Goal: Task Accomplishment & Management: Manage account settings

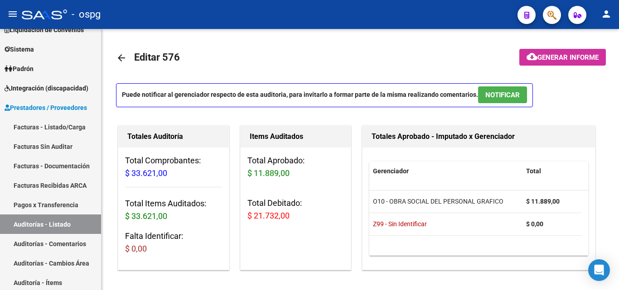
scroll to position [669, 0]
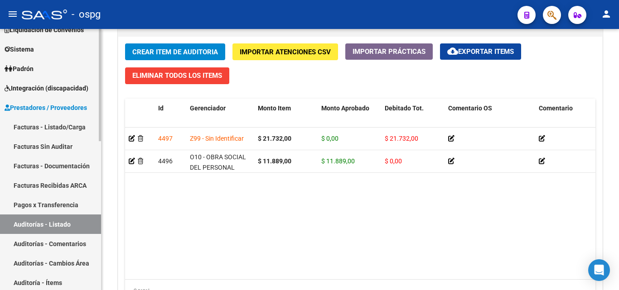
click at [55, 227] on link "Auditorías - Listado" at bounding box center [50, 224] width 101 height 19
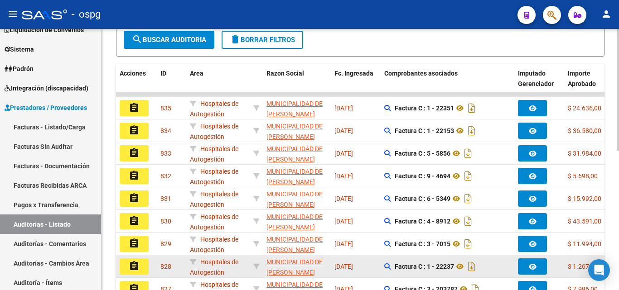
scroll to position [28, 0]
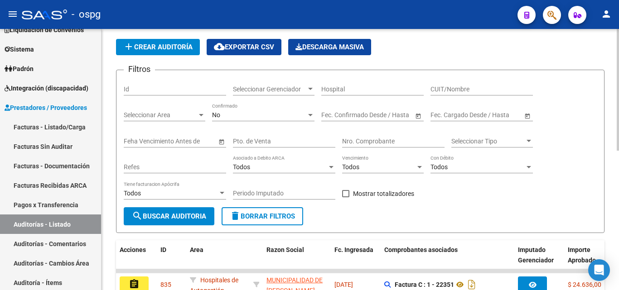
click at [298, 121] on div "No Confirmado" at bounding box center [263, 112] width 102 height 18
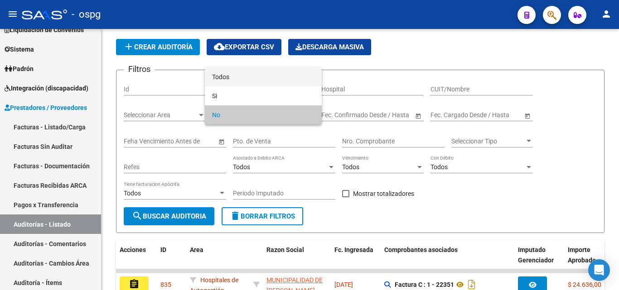
click at [268, 68] on span "Todos" at bounding box center [263, 76] width 102 height 19
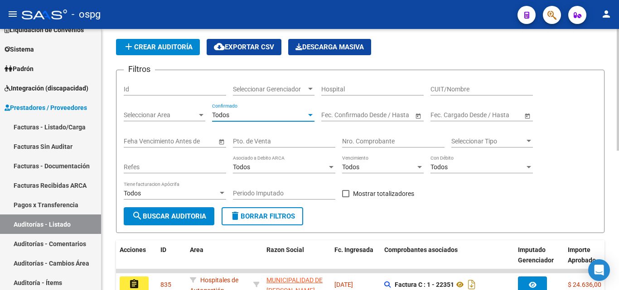
click at [379, 141] on input "Nro. Comprobante" at bounding box center [393, 142] width 102 height 8
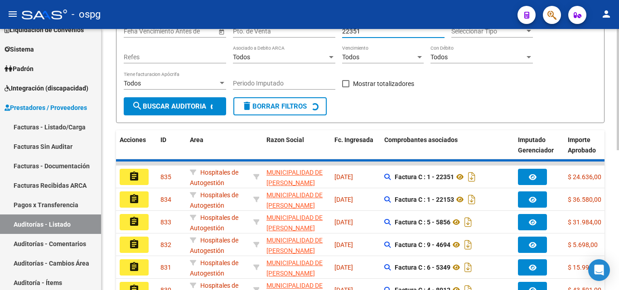
scroll to position [73, 0]
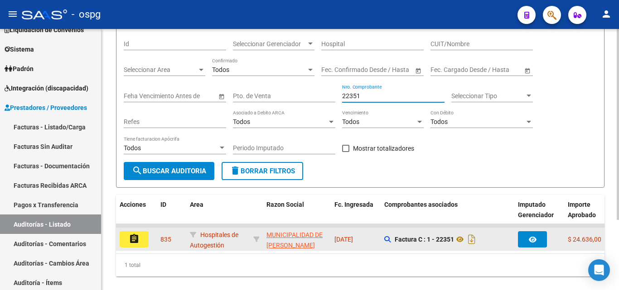
type input "22351"
click at [143, 238] on button "assignment" at bounding box center [134, 239] width 29 height 16
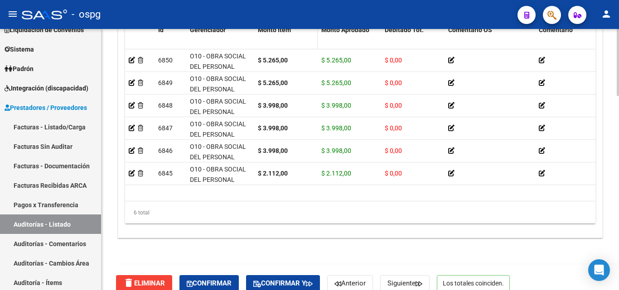
scroll to position [760, 0]
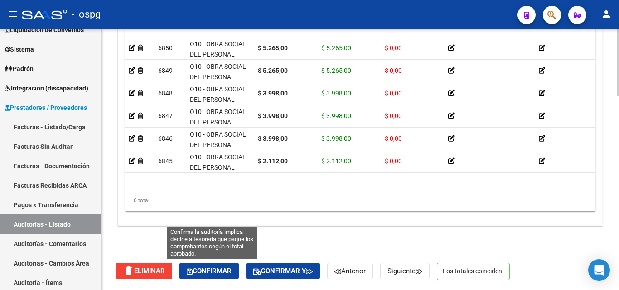
click at [216, 269] on span "Confirmar" at bounding box center [209, 271] width 45 height 8
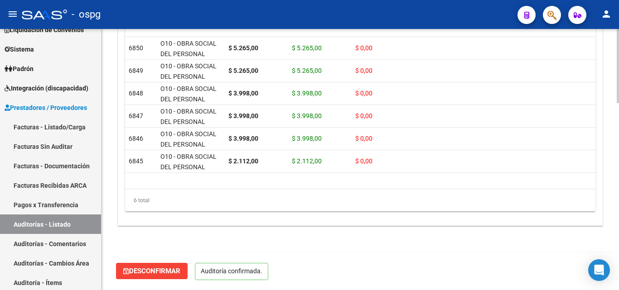
scroll to position [657, 0]
type input "202510"
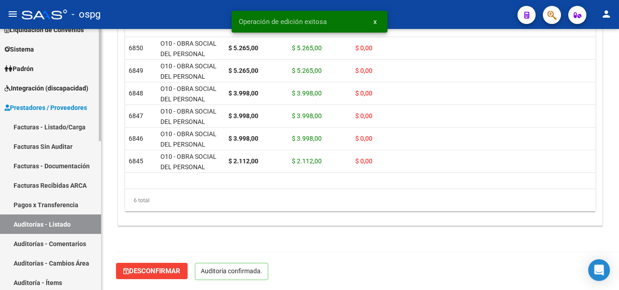
click at [49, 228] on link "Auditorías - Listado" at bounding box center [50, 224] width 101 height 19
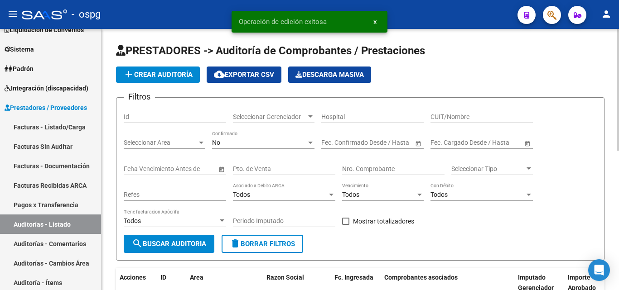
click at [250, 143] on div "No" at bounding box center [259, 143] width 94 height 8
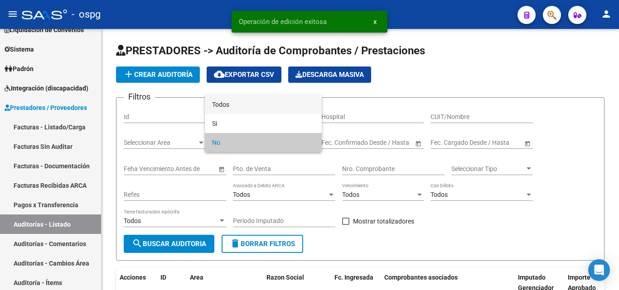
click at [259, 103] on span "Todos" at bounding box center [263, 104] width 102 height 19
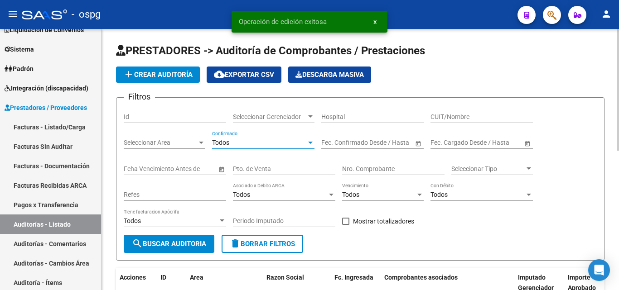
click at [357, 164] on div "Nro. Comprobante" at bounding box center [393, 166] width 102 height 18
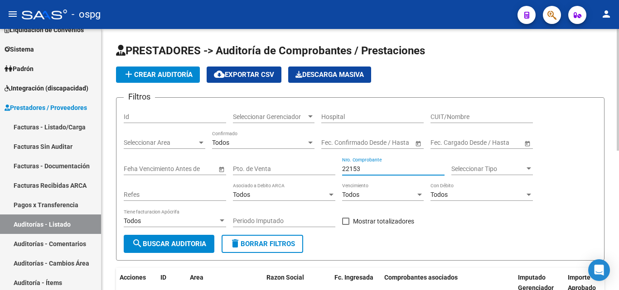
type input "22153"
click at [150, 249] on button "search Buscar Auditoria" at bounding box center [169, 244] width 91 height 18
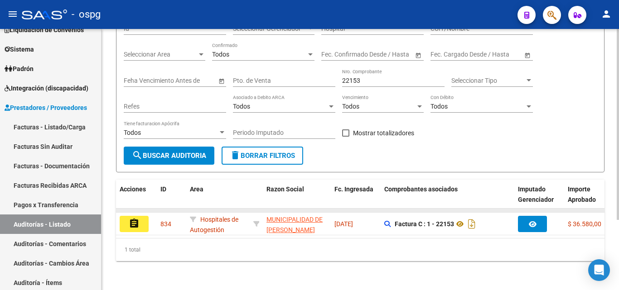
scroll to position [91, 0]
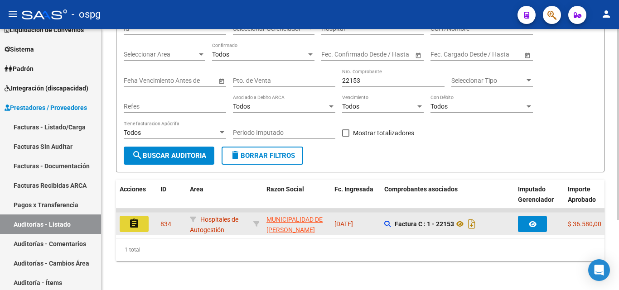
click at [133, 225] on mat-icon "assignment" at bounding box center [134, 223] width 11 height 11
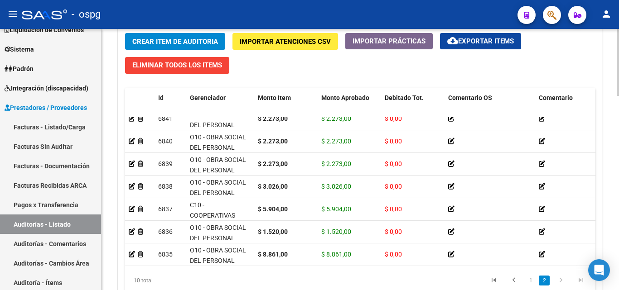
scroll to position [12, 0]
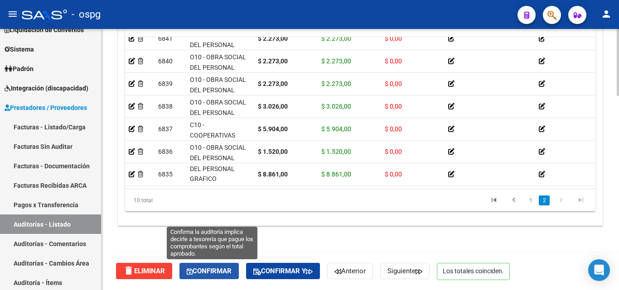
click at [214, 269] on span "Confirmar" at bounding box center [209, 271] width 45 height 8
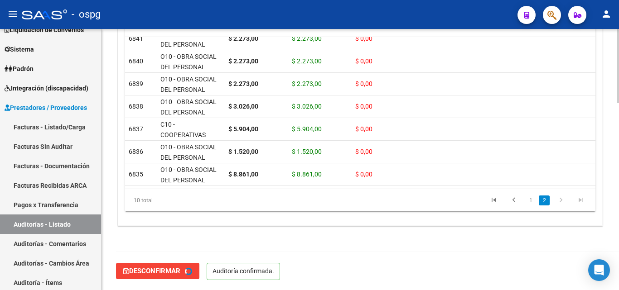
type input "202510"
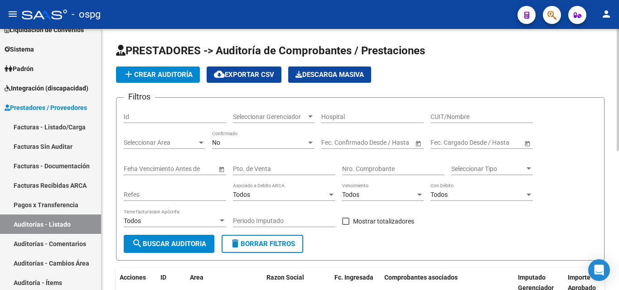
click at [300, 142] on div "No" at bounding box center [259, 143] width 94 height 8
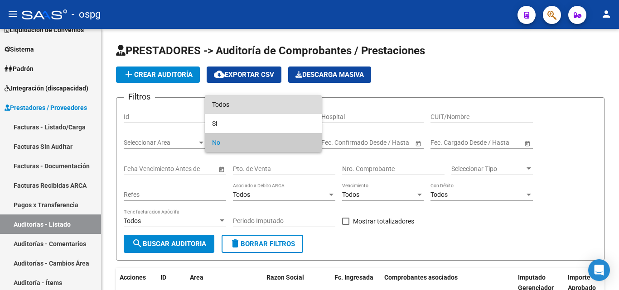
click at [301, 105] on span "Todos" at bounding box center [263, 104] width 102 height 19
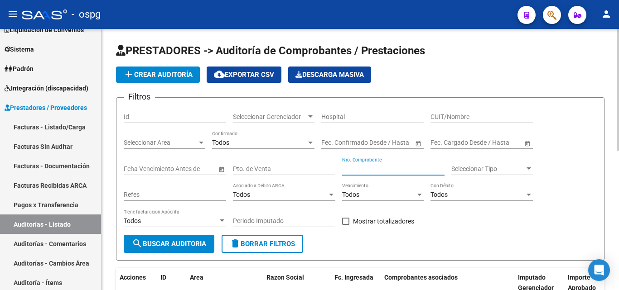
click at [418, 169] on input "Nro. Comprobante" at bounding box center [393, 169] width 102 height 8
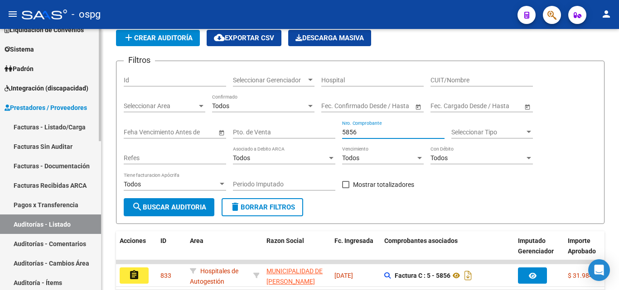
scroll to position [96, 0]
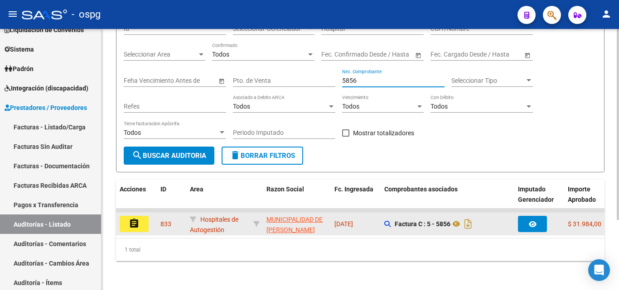
type input "5856"
click at [127, 219] on button "assignment" at bounding box center [134, 224] width 29 height 16
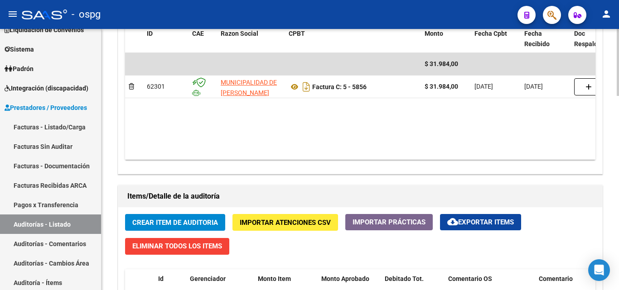
scroll to position [760, 0]
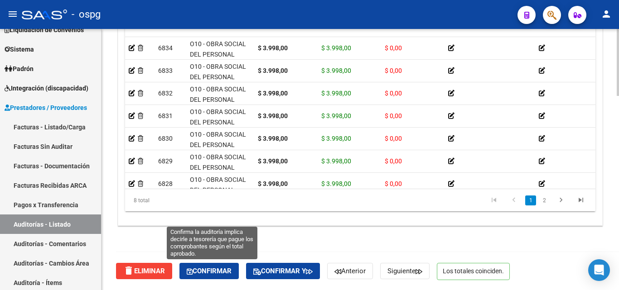
click at [226, 271] on span "Confirmar" at bounding box center [209, 271] width 45 height 8
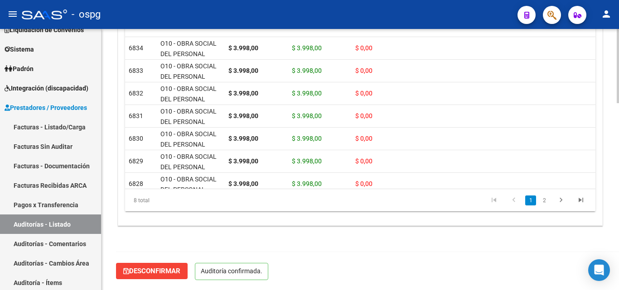
scroll to position [657, 0]
type input "202510"
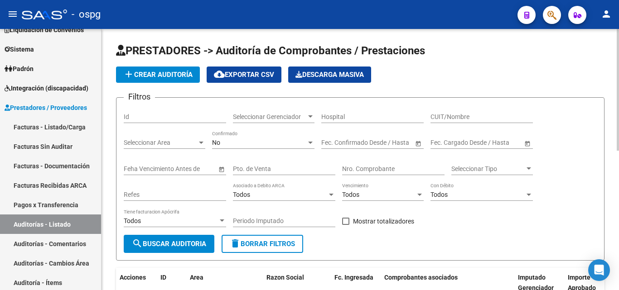
click at [310, 144] on div at bounding box center [310, 142] width 8 height 7
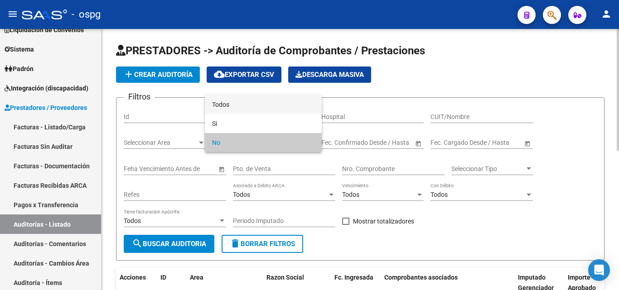
drag, startPoint x: 289, startPoint y: 106, endPoint x: 298, endPoint y: 112, distance: 11.2
click at [289, 106] on span "Todos" at bounding box center [263, 104] width 102 height 19
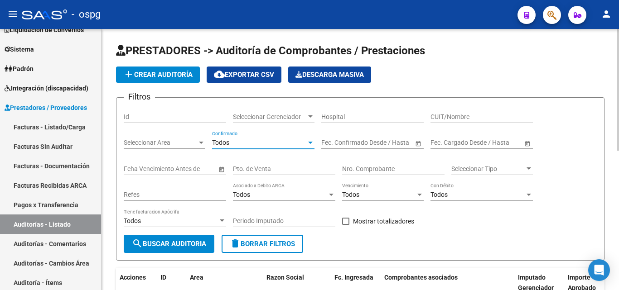
click at [392, 165] on input "Nro. Comprobante" at bounding box center [393, 169] width 102 height 8
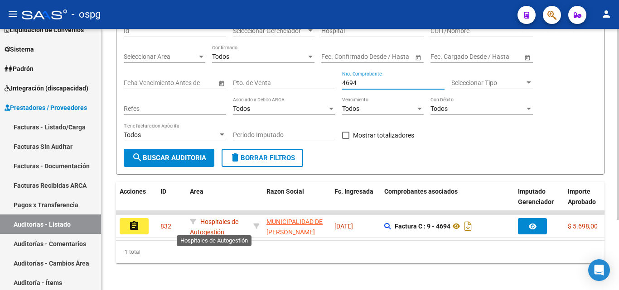
scroll to position [96, 0]
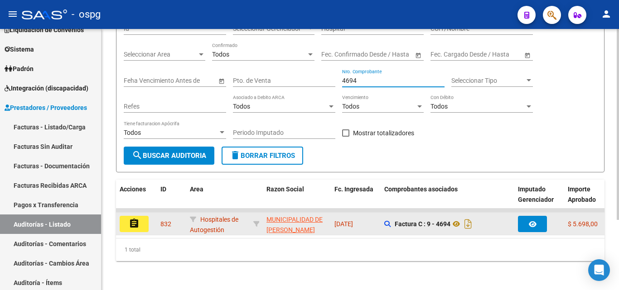
type input "4694"
click at [130, 219] on mat-icon "assignment" at bounding box center [134, 223] width 11 height 11
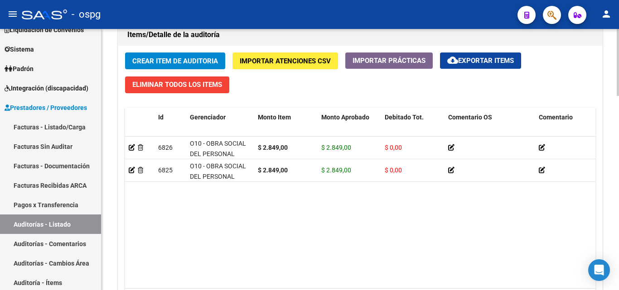
scroll to position [760, 0]
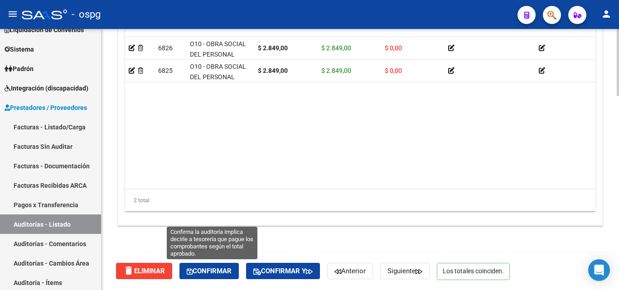
click at [219, 273] on span "Confirmar" at bounding box center [209, 271] width 45 height 8
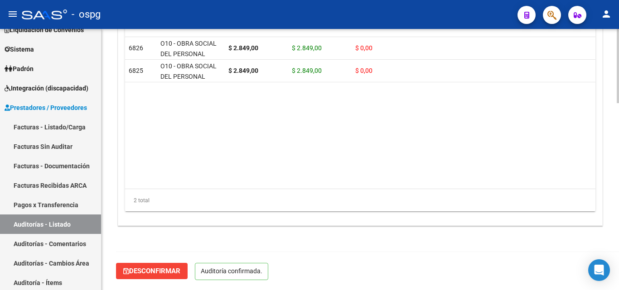
scroll to position [657, 0]
type input "202510"
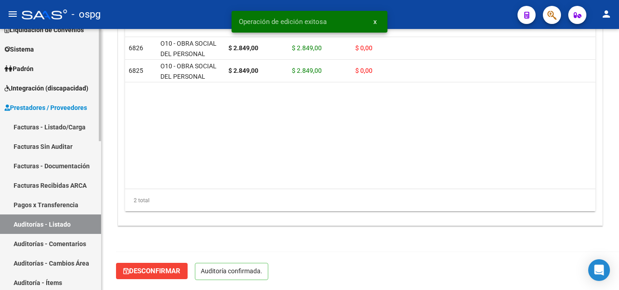
click at [48, 229] on link "Auditorías - Listado" at bounding box center [50, 224] width 101 height 19
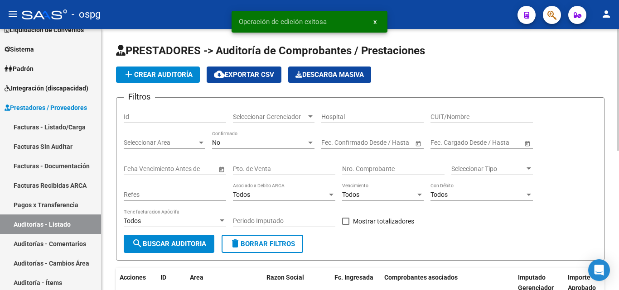
click at [303, 143] on div "No" at bounding box center [259, 143] width 94 height 8
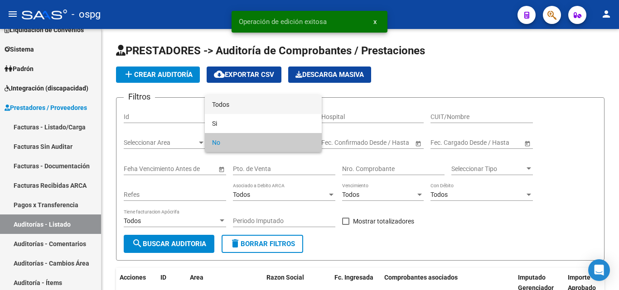
click at [257, 98] on span "Todos" at bounding box center [263, 104] width 102 height 19
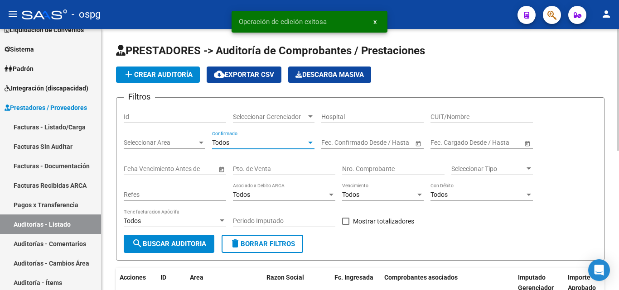
click at [401, 168] on input "Nro. Comprobante" at bounding box center [393, 169] width 102 height 8
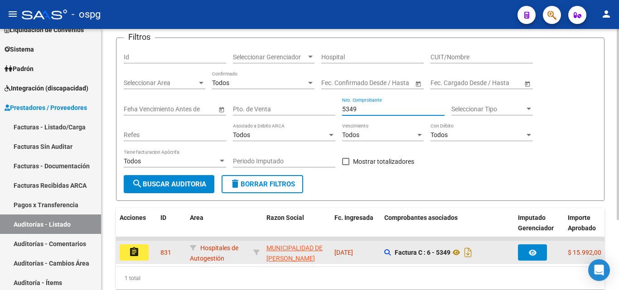
scroll to position [96, 0]
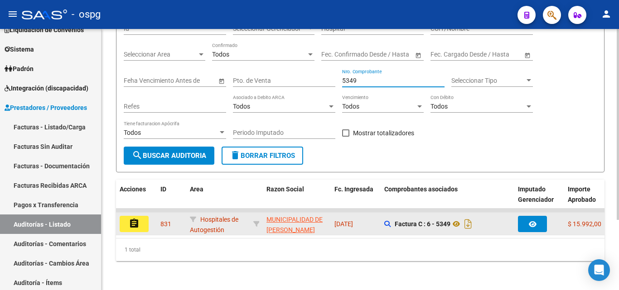
type input "5349"
click at [123, 222] on button "assignment" at bounding box center [134, 224] width 29 height 16
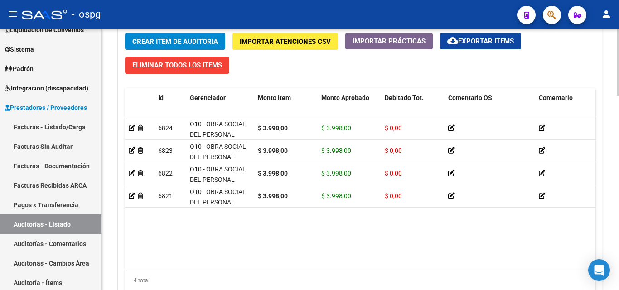
scroll to position [760, 0]
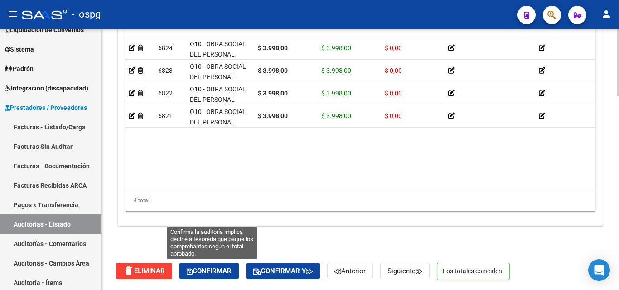
click at [219, 276] on button "Confirmar" at bounding box center [208, 271] width 59 height 16
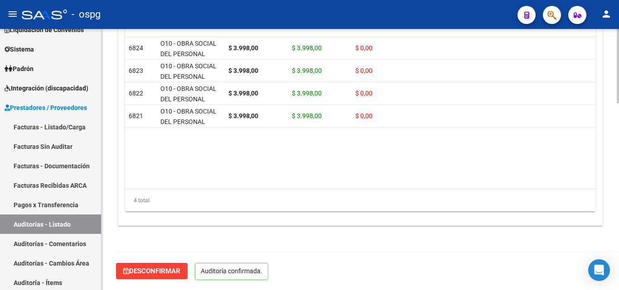
scroll to position [657, 0]
type input "202510"
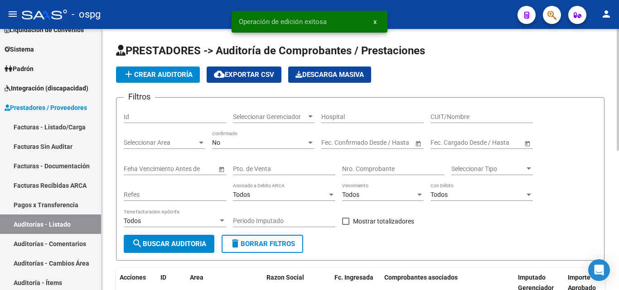
click at [257, 141] on div "No" at bounding box center [259, 143] width 94 height 8
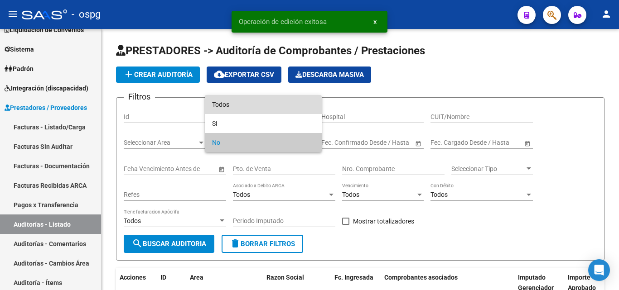
click at [253, 111] on span "Todos" at bounding box center [263, 104] width 102 height 19
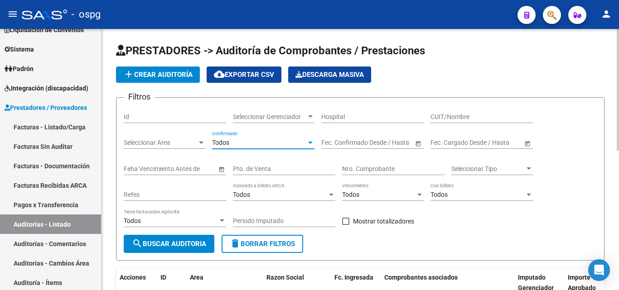
click at [374, 172] on input "Nro. Comprobante" at bounding box center [393, 169] width 102 height 8
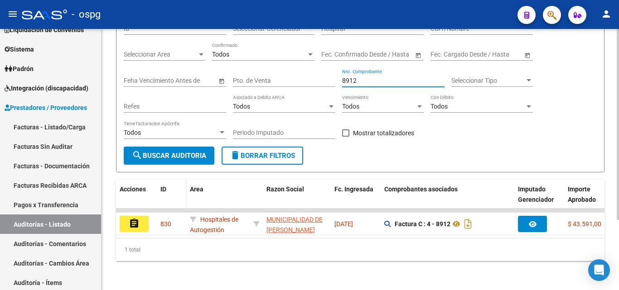
scroll to position [96, 0]
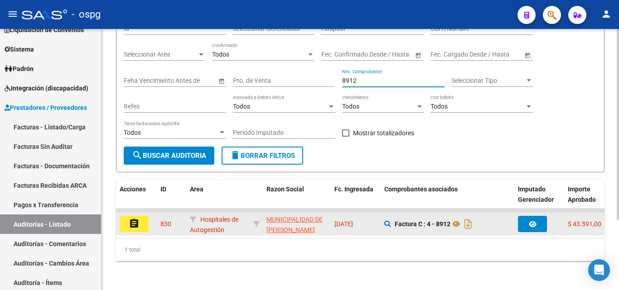
type input "8912"
click at [132, 218] on mat-icon "assignment" at bounding box center [134, 223] width 11 height 11
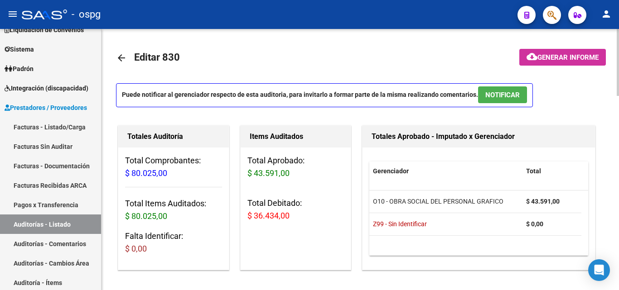
click at [120, 60] on mat-icon "arrow_back" at bounding box center [121, 58] width 11 height 11
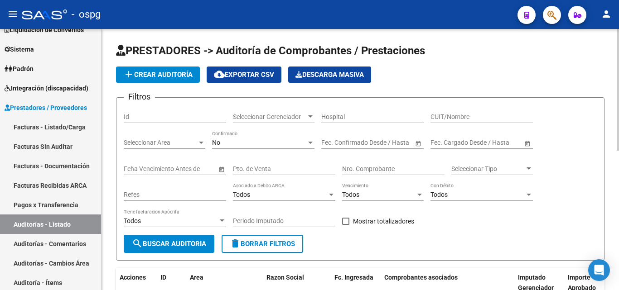
click at [254, 146] on div "No" at bounding box center [259, 143] width 94 height 8
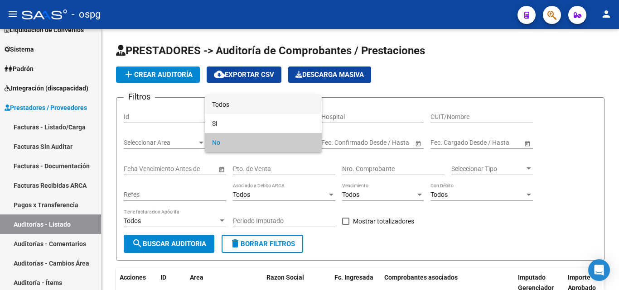
click at [251, 104] on span "Todos" at bounding box center [263, 104] width 102 height 19
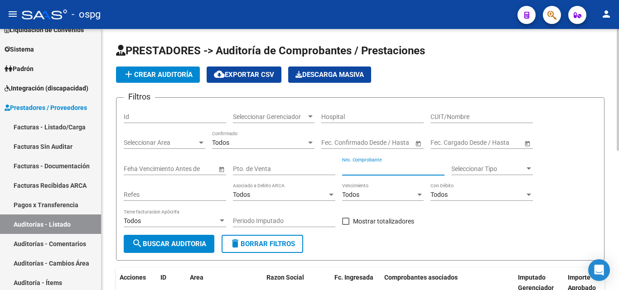
click at [380, 167] on input "Nro. Comprobante" at bounding box center [393, 169] width 102 height 8
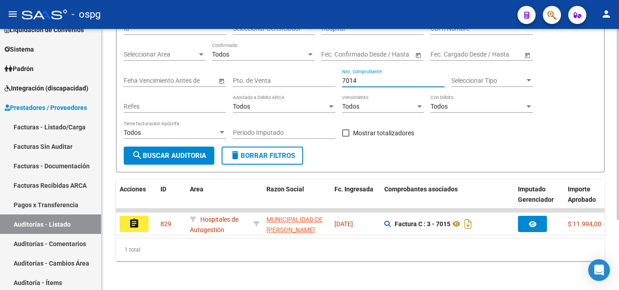
scroll to position [96, 0]
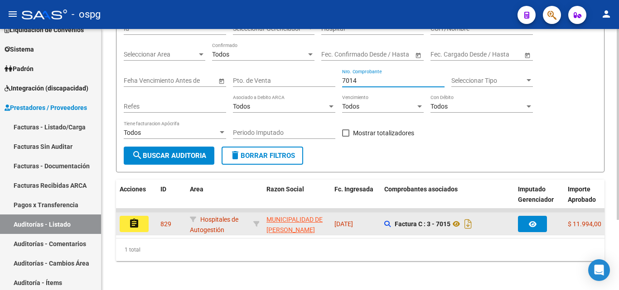
type input "7014"
click at [133, 218] on mat-icon "assignment" at bounding box center [134, 223] width 11 height 11
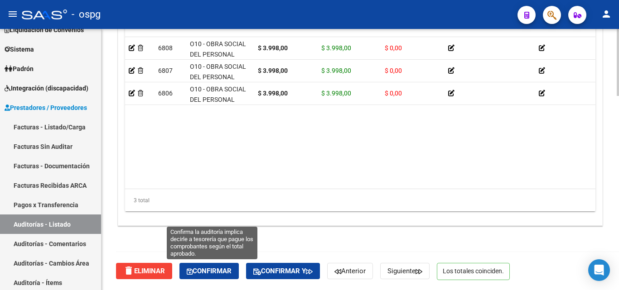
click at [208, 263] on button "Confirmar" at bounding box center [208, 271] width 59 height 16
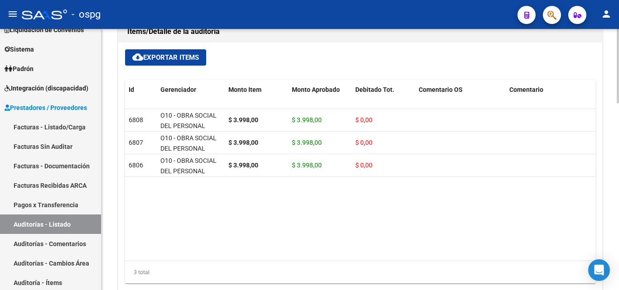
type input "202510"
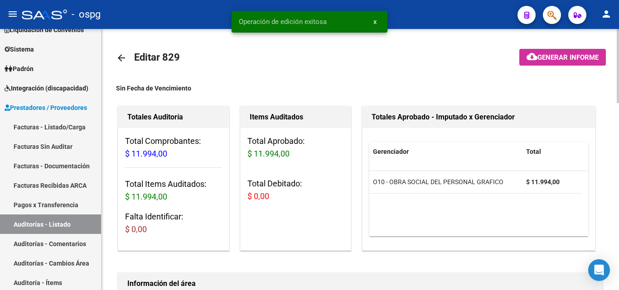
click at [123, 59] on mat-icon "arrow_back" at bounding box center [121, 58] width 11 height 11
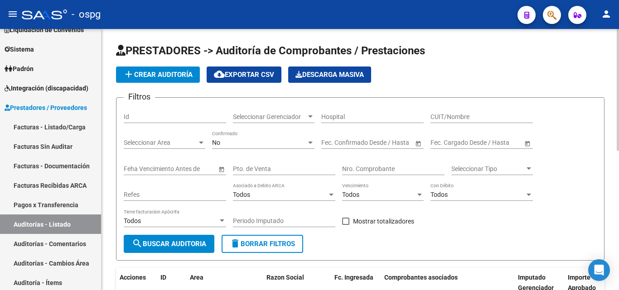
click at [217, 139] on span "No" at bounding box center [216, 142] width 8 height 7
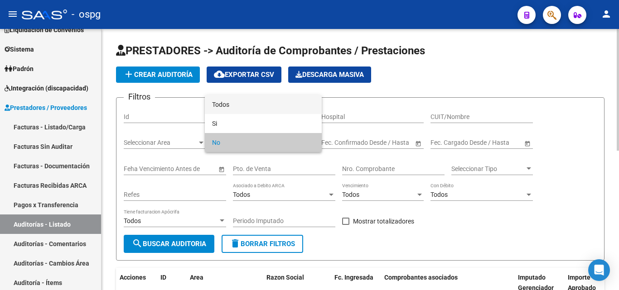
drag, startPoint x: 226, startPoint y: 107, endPoint x: 221, endPoint y: 106, distance: 5.0
click at [226, 106] on span "Todos" at bounding box center [263, 104] width 102 height 19
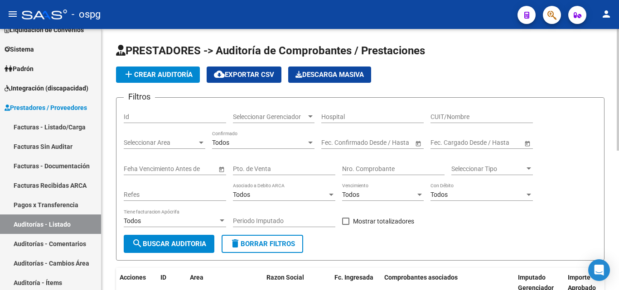
click at [178, 112] on div "Id" at bounding box center [175, 114] width 102 height 18
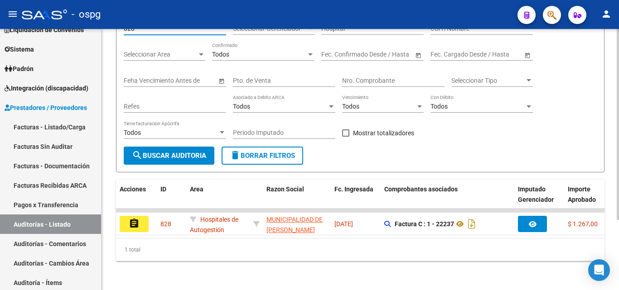
scroll to position [96, 0]
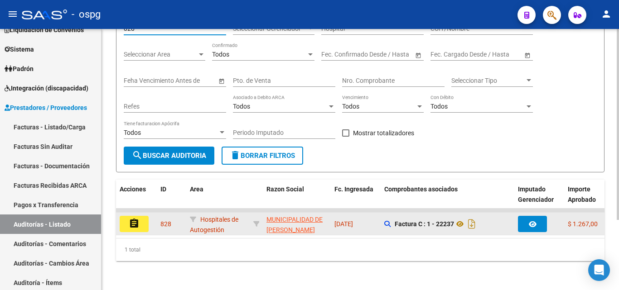
type input "828"
click at [138, 218] on mat-icon "assignment" at bounding box center [134, 223] width 11 height 11
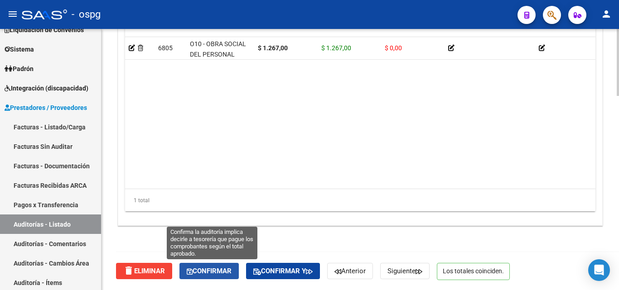
click at [208, 269] on span "Confirmar" at bounding box center [209, 271] width 45 height 8
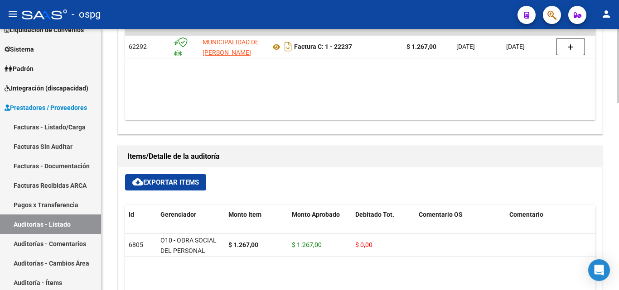
type input "202510"
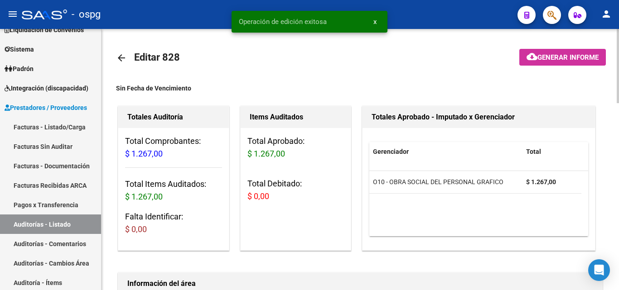
click at [118, 57] on mat-icon "arrow_back" at bounding box center [121, 58] width 11 height 11
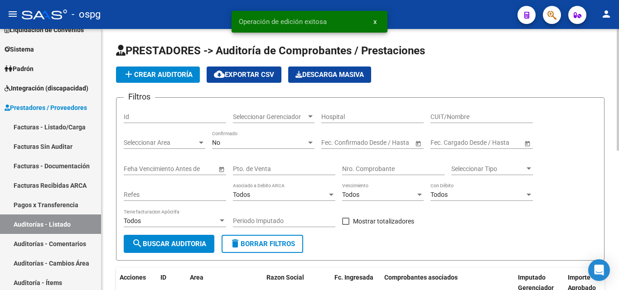
click at [265, 144] on div "No" at bounding box center [259, 143] width 94 height 8
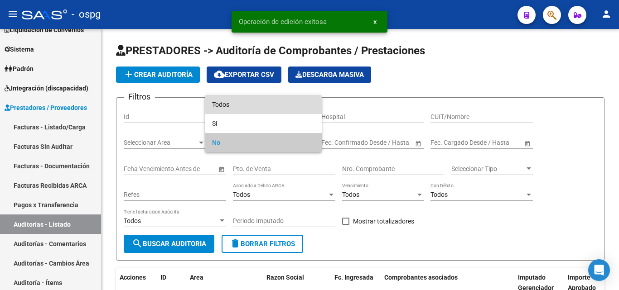
click at [270, 106] on span "Todos" at bounding box center [263, 104] width 102 height 19
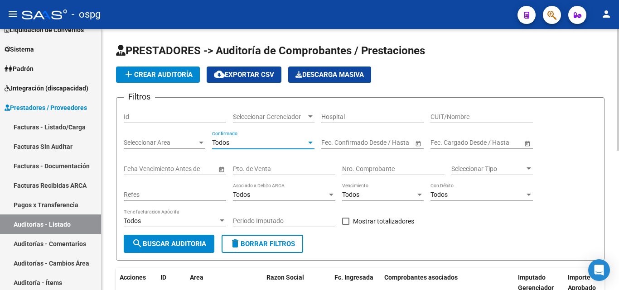
click at [200, 108] on div "Id" at bounding box center [175, 114] width 102 height 18
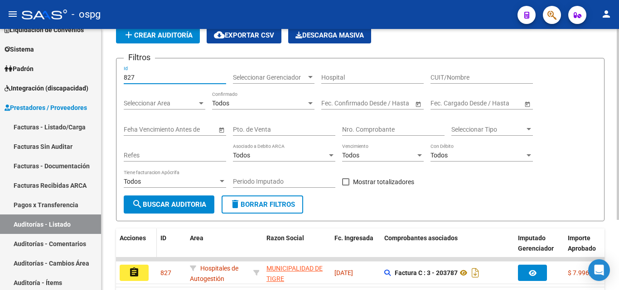
scroll to position [96, 0]
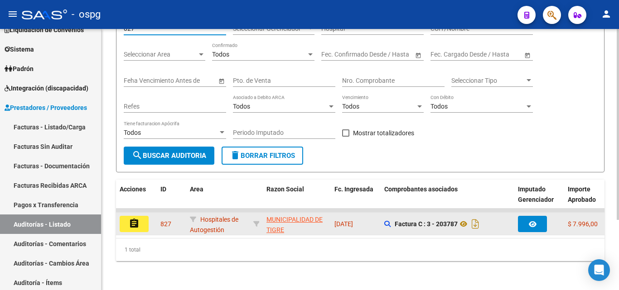
type input "827"
click at [133, 219] on mat-icon "assignment" at bounding box center [134, 223] width 11 height 11
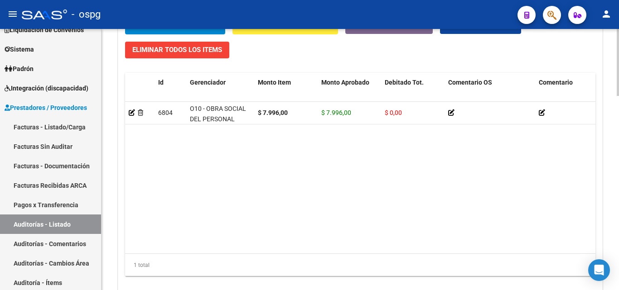
scroll to position [760, 0]
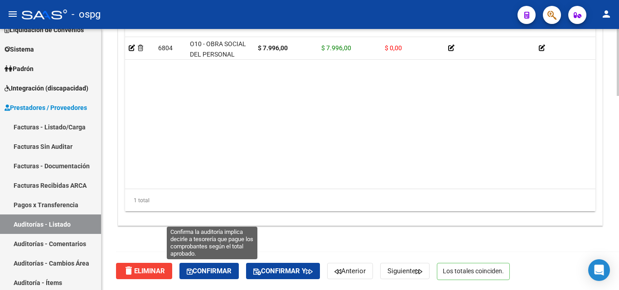
click at [222, 272] on span "Confirmar" at bounding box center [209, 271] width 45 height 8
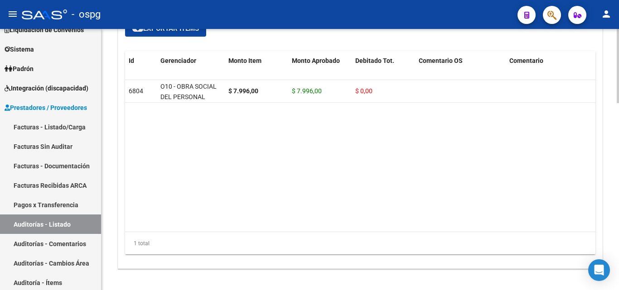
type input "202510"
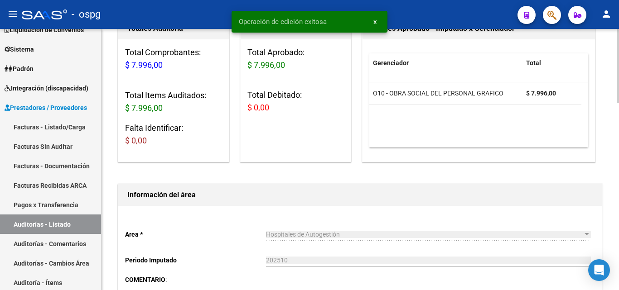
scroll to position [0, 0]
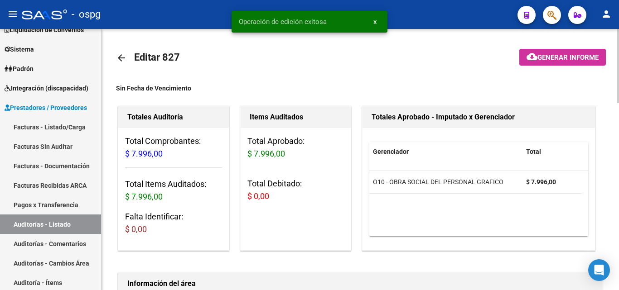
click at [121, 58] on mat-icon "arrow_back" at bounding box center [121, 58] width 11 height 11
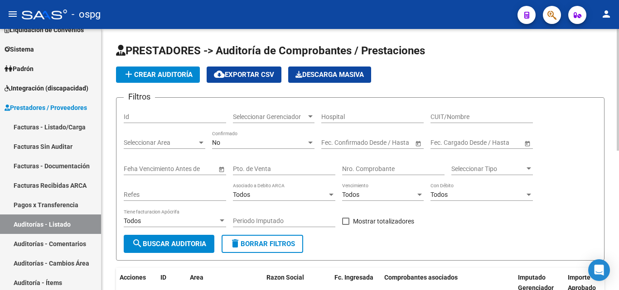
click at [226, 144] on div "No" at bounding box center [259, 143] width 94 height 8
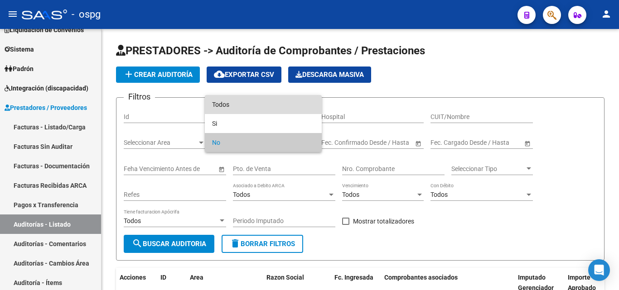
click at [231, 102] on span "Todos" at bounding box center [263, 104] width 102 height 19
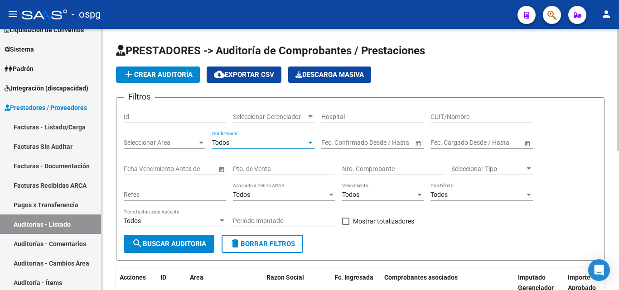
click at [208, 116] on input "Id" at bounding box center [175, 117] width 102 height 8
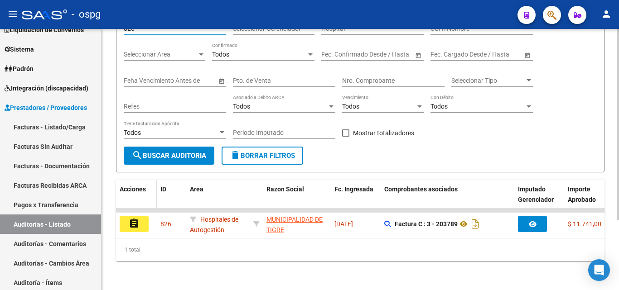
scroll to position [96, 0]
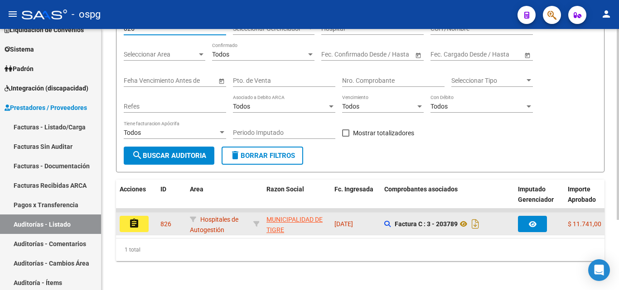
type input "826"
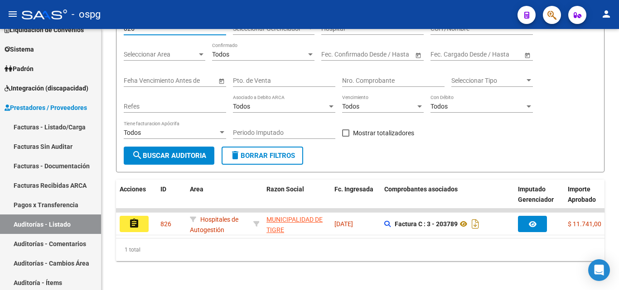
click at [126, 216] on button "assignment" at bounding box center [134, 224] width 29 height 16
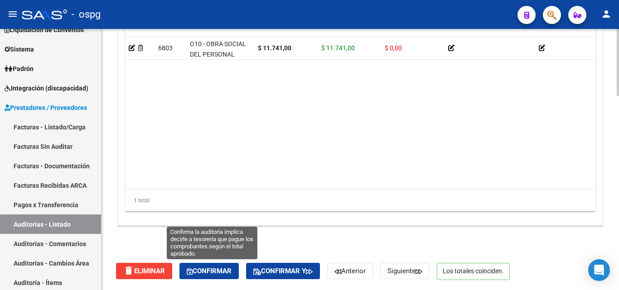
click at [211, 271] on span "Confirmar" at bounding box center [209, 271] width 45 height 8
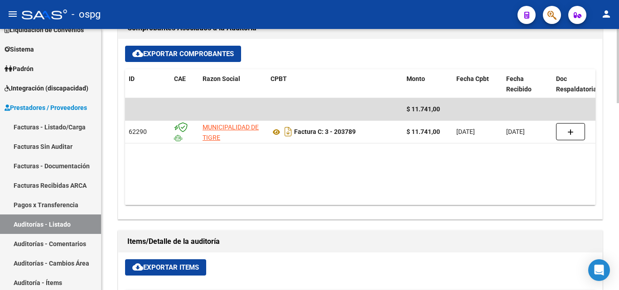
type input "202510"
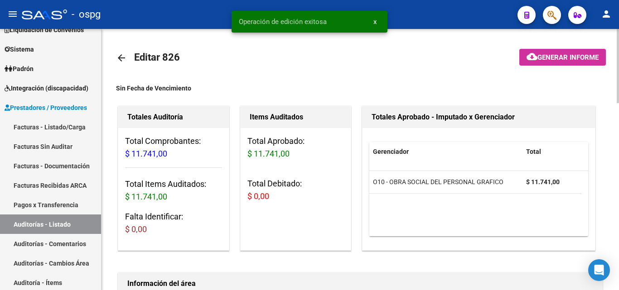
click at [120, 57] on mat-icon "arrow_back" at bounding box center [121, 58] width 11 height 11
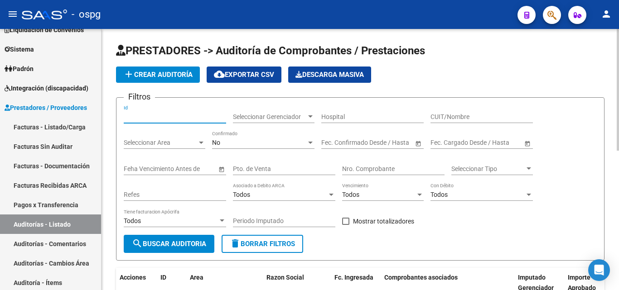
click at [156, 115] on input "Id" at bounding box center [175, 117] width 102 height 8
type input "825"
click at [251, 145] on div "No" at bounding box center [259, 143] width 94 height 8
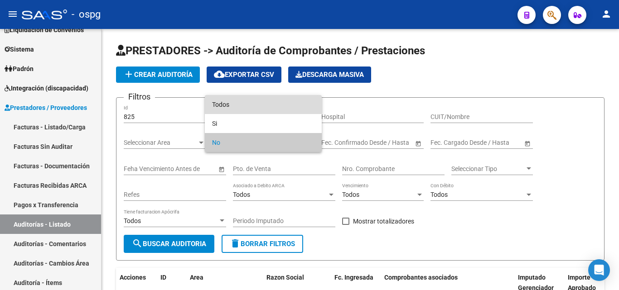
click at [263, 101] on span "Todos" at bounding box center [263, 104] width 102 height 19
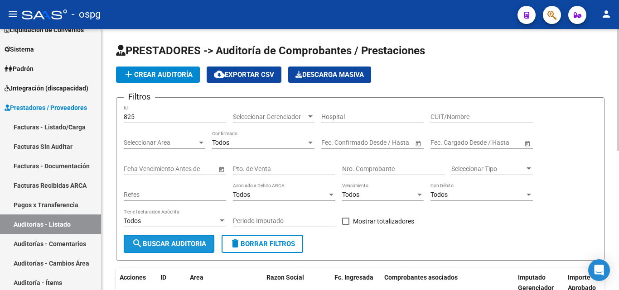
click at [173, 243] on span "search Buscar Auditoria" at bounding box center [169, 244] width 74 height 8
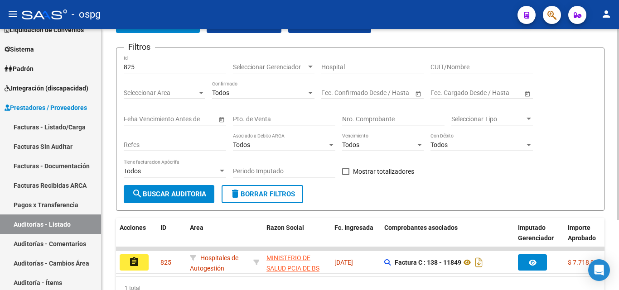
scroll to position [96, 0]
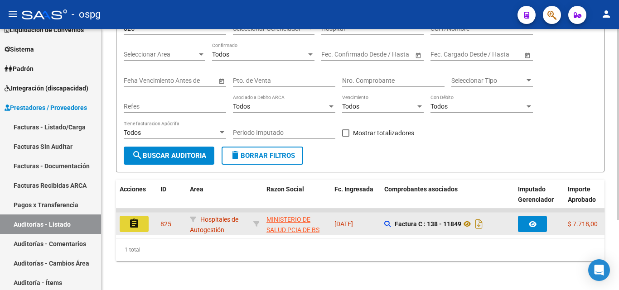
click at [133, 221] on mat-icon "assignment" at bounding box center [134, 223] width 11 height 11
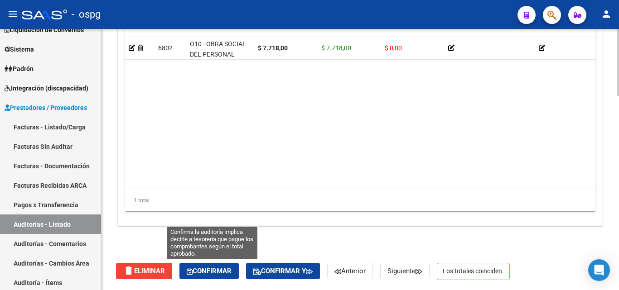
click at [210, 272] on span "Confirmar" at bounding box center [209, 271] width 45 height 8
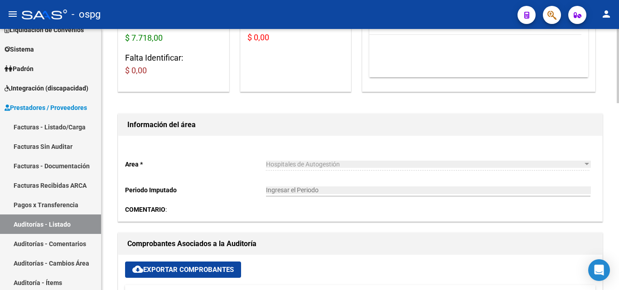
type input "202510"
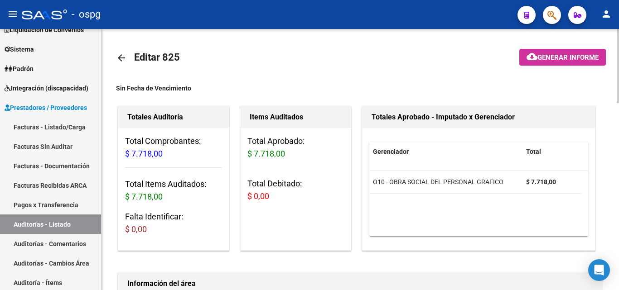
click at [125, 53] on mat-icon "arrow_back" at bounding box center [121, 58] width 11 height 11
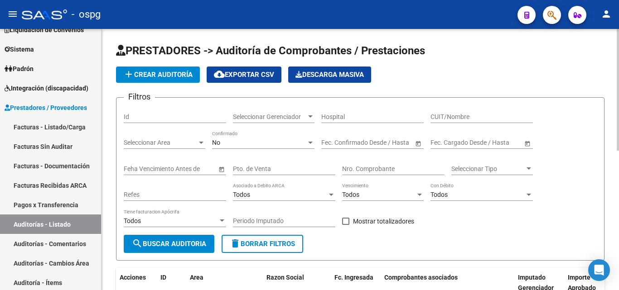
click at [176, 113] on input "Id" at bounding box center [175, 117] width 102 height 8
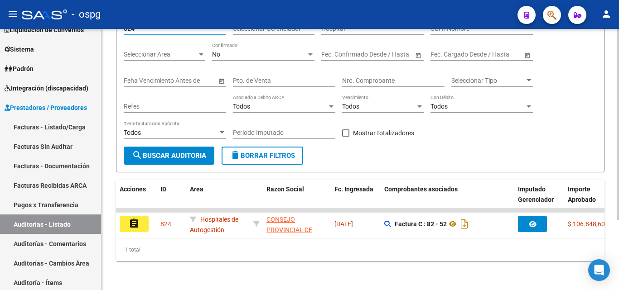
scroll to position [96, 0]
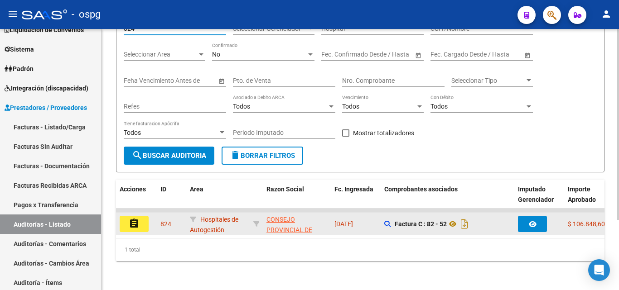
type input "824"
click at [131, 220] on mat-icon "assignment" at bounding box center [134, 223] width 11 height 11
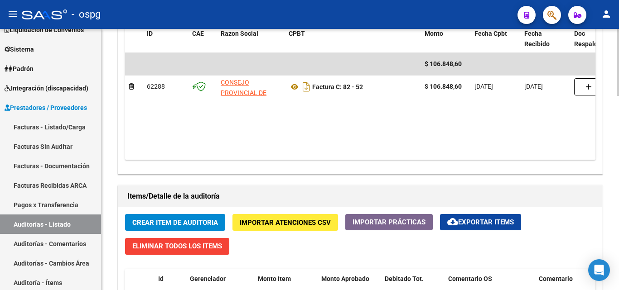
scroll to position [760, 0]
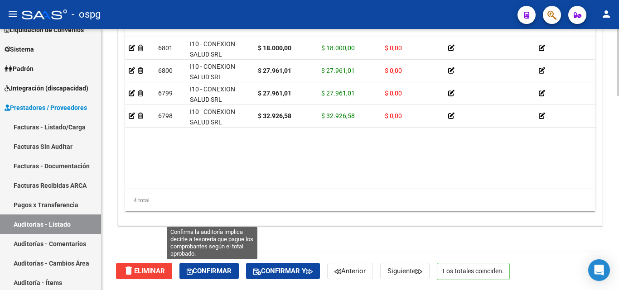
click at [199, 274] on span "Confirmar" at bounding box center [209, 271] width 45 height 8
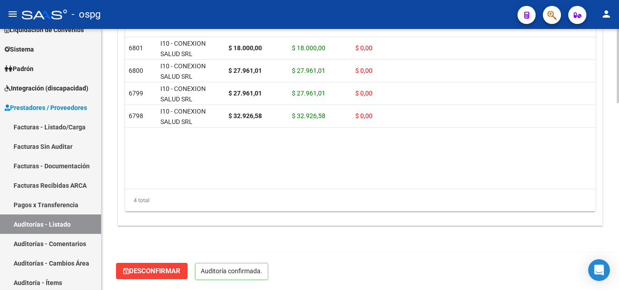
scroll to position [657, 0]
type input "202510"
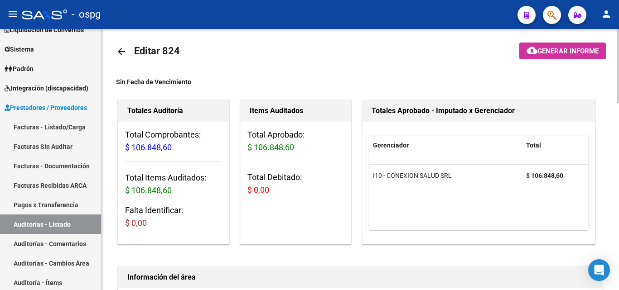
scroll to position [0, 0]
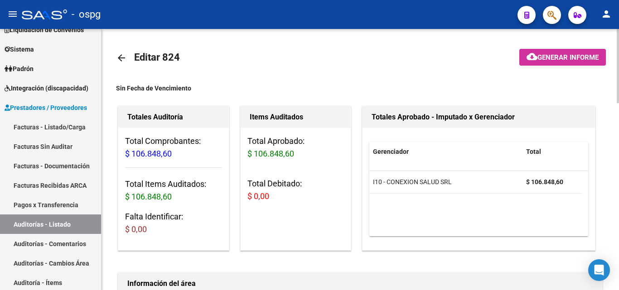
click at [119, 63] on link "arrow_back" at bounding box center [125, 57] width 18 height 21
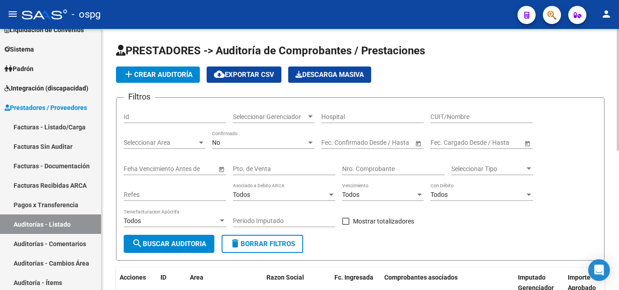
click at [183, 107] on div "Id" at bounding box center [175, 114] width 102 height 18
click at [184, 114] on input "Id" at bounding box center [175, 117] width 102 height 8
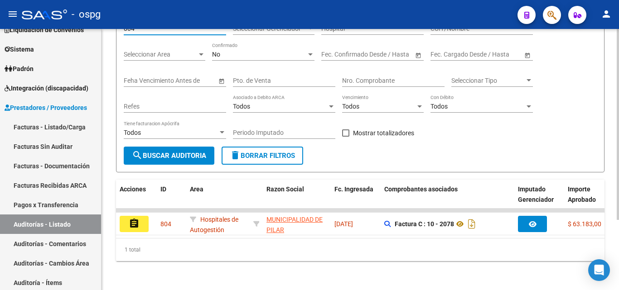
scroll to position [96, 0]
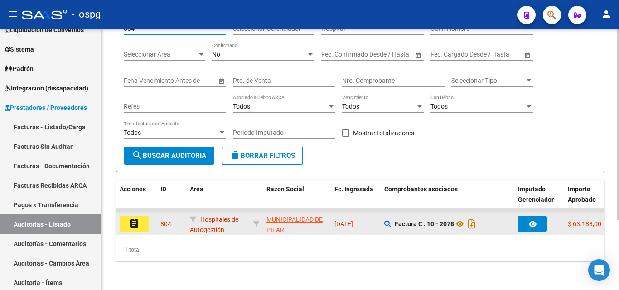
type input "804"
click at [139, 216] on button "assignment" at bounding box center [134, 224] width 29 height 16
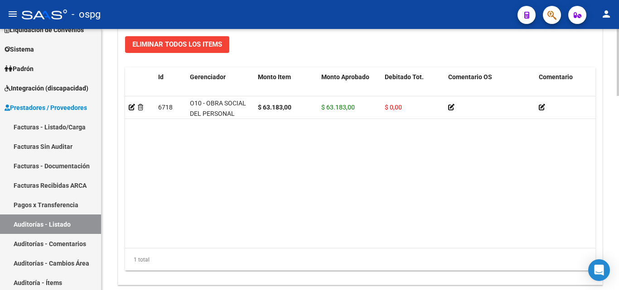
scroll to position [760, 0]
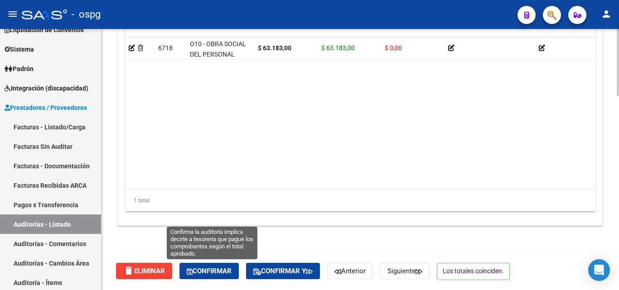
click at [215, 269] on span "Confirmar" at bounding box center [209, 271] width 45 height 8
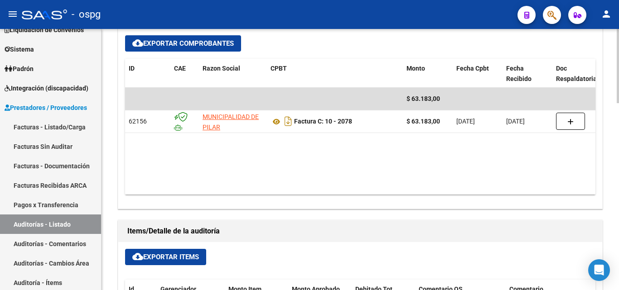
type input "202510"
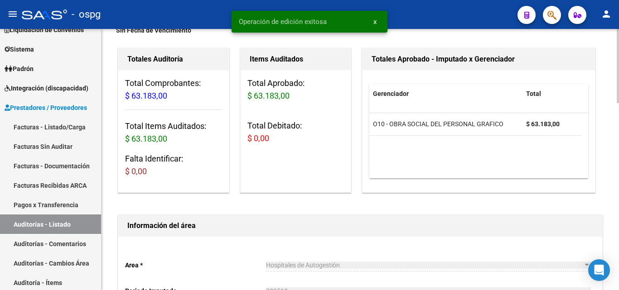
scroll to position [0, 0]
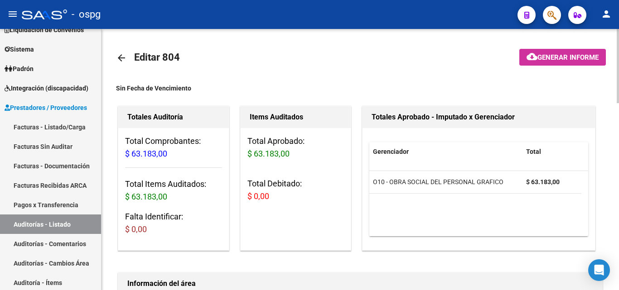
click at [119, 58] on mat-icon "arrow_back" at bounding box center [121, 58] width 11 height 11
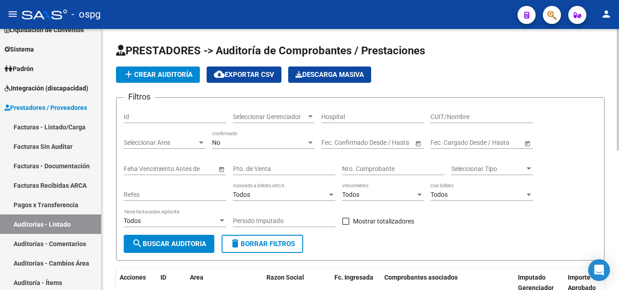
click at [159, 118] on input "Id" at bounding box center [175, 117] width 102 height 8
type input "803"
click at [173, 247] on span "search Buscar Auditoria" at bounding box center [169, 244] width 74 height 8
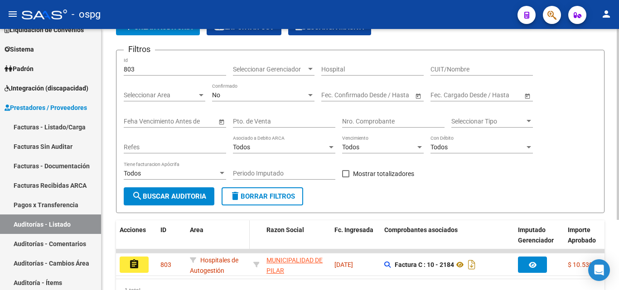
scroll to position [96, 0]
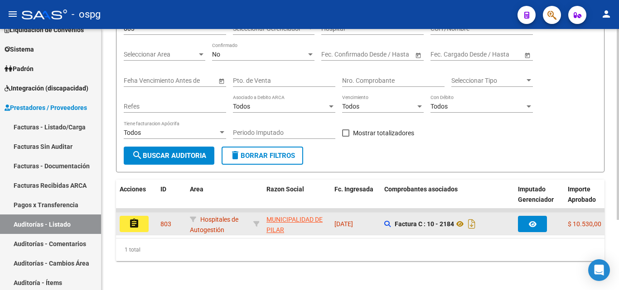
click at [130, 220] on mat-icon "assignment" at bounding box center [134, 223] width 11 height 11
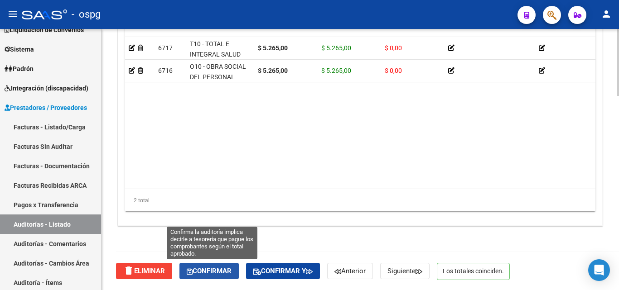
click at [215, 268] on span "Confirmar" at bounding box center [209, 271] width 45 height 8
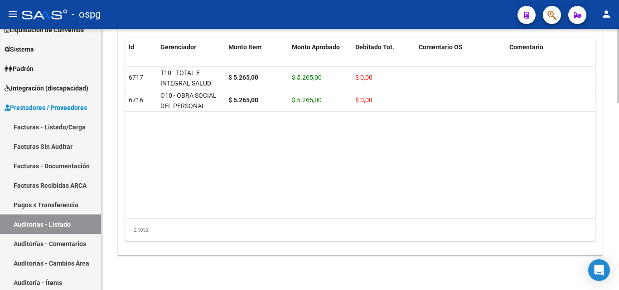
type input "202510"
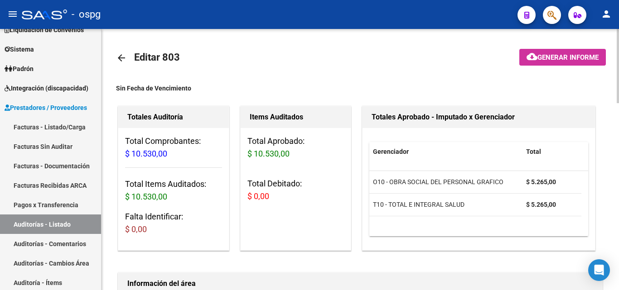
drag, startPoint x: 301, startPoint y: 137, endPoint x: 308, endPoint y: 44, distance: 93.6
click at [125, 59] on mat-icon "arrow_back" at bounding box center [121, 58] width 11 height 11
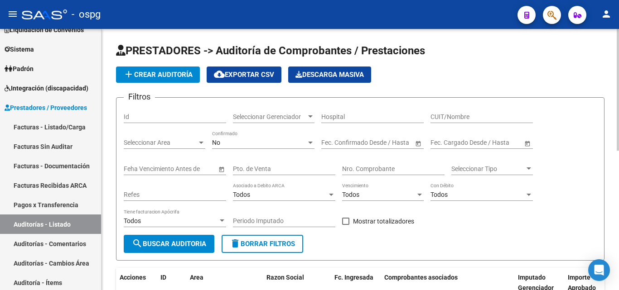
click at [168, 118] on input "Id" at bounding box center [175, 117] width 102 height 8
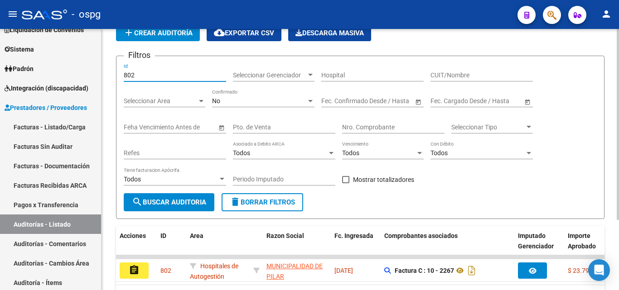
scroll to position [96, 0]
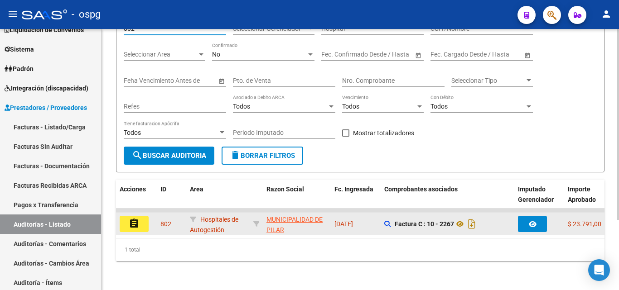
type input "802"
click at [133, 221] on mat-icon "assignment" at bounding box center [134, 223] width 11 height 11
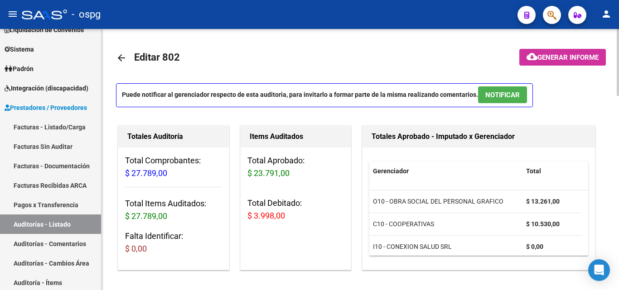
click at [118, 58] on mat-icon "arrow_back" at bounding box center [121, 58] width 11 height 11
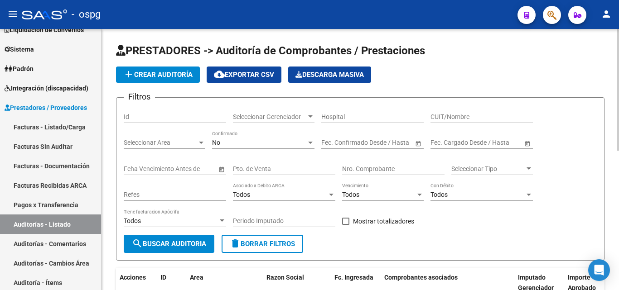
click at [159, 118] on input "Id" at bounding box center [175, 117] width 102 height 8
type input "592"
click at [188, 248] on span "search Buscar Auditoria" at bounding box center [169, 244] width 74 height 8
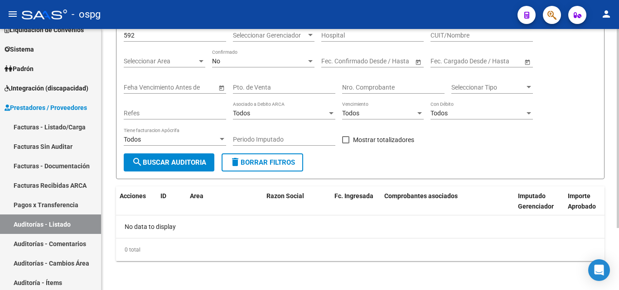
scroll to position [36, 0]
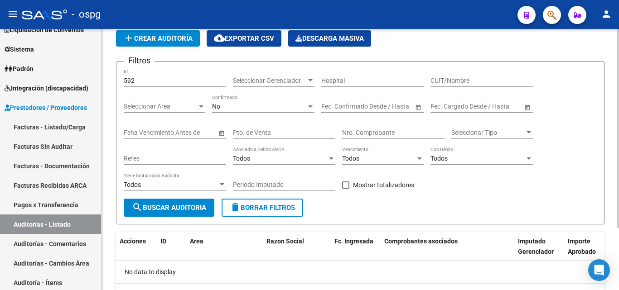
click at [277, 105] on div "No" at bounding box center [259, 107] width 94 height 8
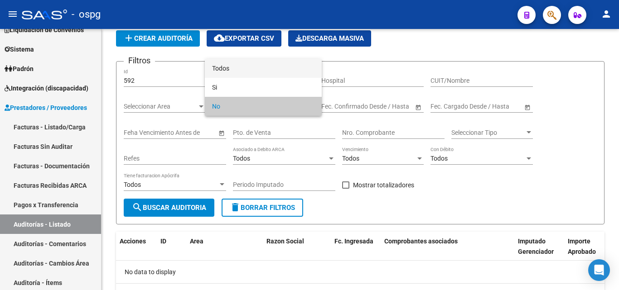
click at [270, 63] on span "Todos" at bounding box center [263, 68] width 102 height 19
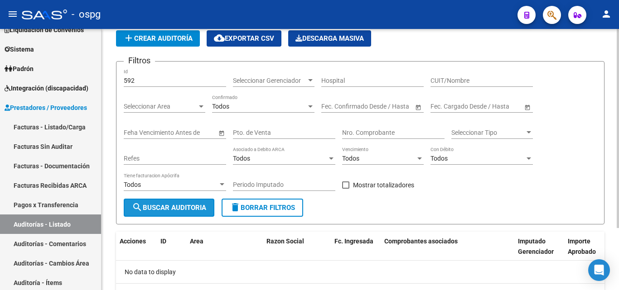
click at [183, 214] on button "search Buscar Auditoria" at bounding box center [169, 208] width 91 height 18
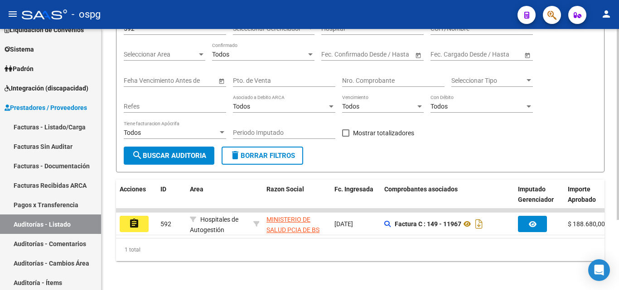
scroll to position [96, 0]
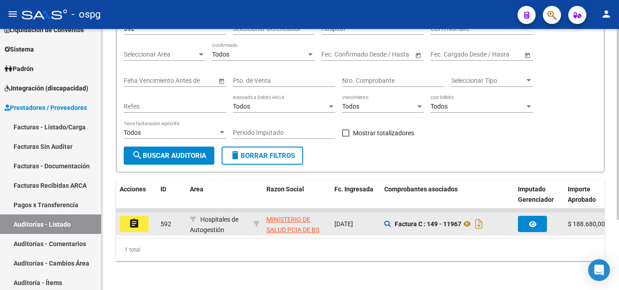
click at [136, 222] on button "assignment" at bounding box center [134, 224] width 29 height 16
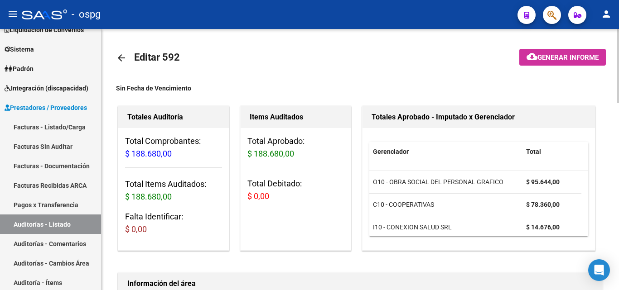
click at [119, 62] on mat-icon "arrow_back" at bounding box center [121, 58] width 11 height 11
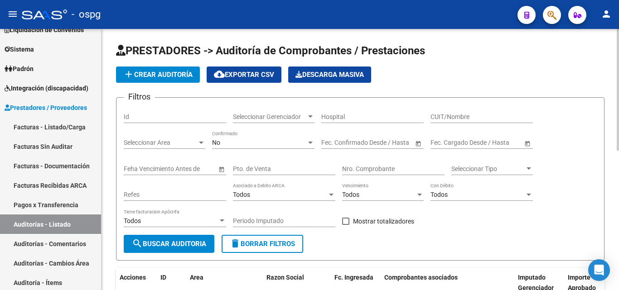
click at [216, 115] on input "Id" at bounding box center [175, 117] width 102 height 8
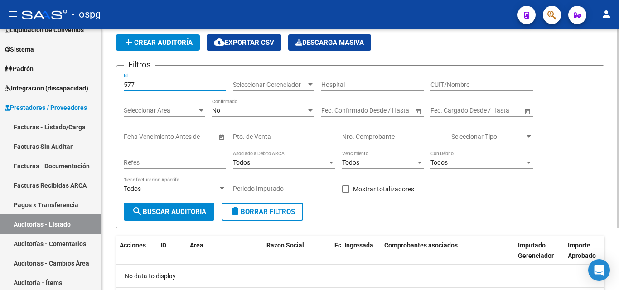
scroll to position [82, 0]
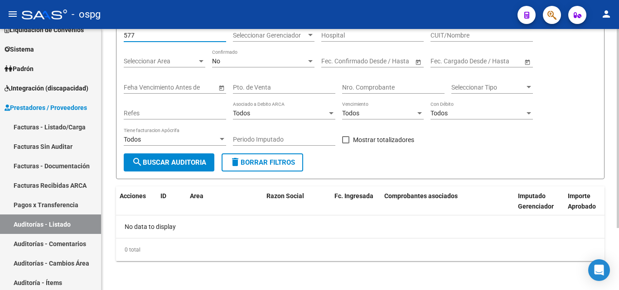
type input "577"
click at [274, 64] on div "No" at bounding box center [259, 62] width 94 height 8
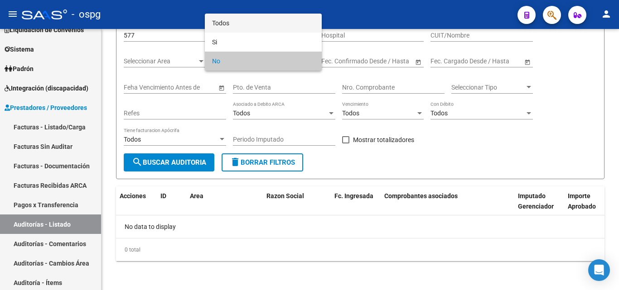
click at [285, 26] on span "Todos" at bounding box center [263, 23] width 102 height 19
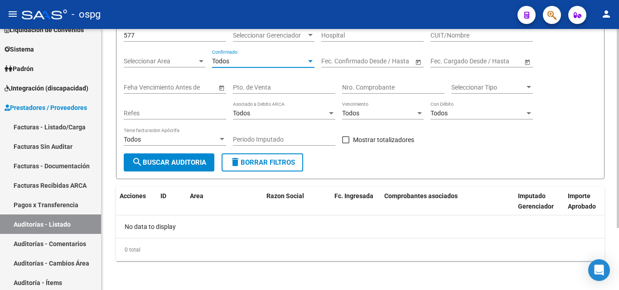
click at [149, 162] on span "search Buscar Auditoria" at bounding box center [169, 163] width 74 height 8
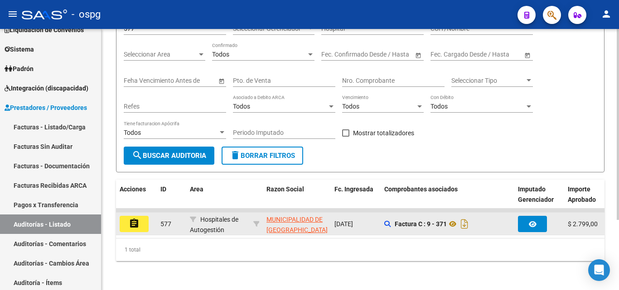
scroll to position [96, 0]
click at [144, 216] on button "assignment" at bounding box center [134, 224] width 29 height 16
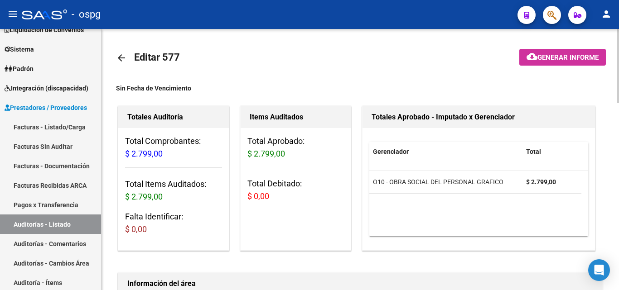
drag, startPoint x: 121, startPoint y: 52, endPoint x: 124, endPoint y: 43, distance: 9.3
click at [122, 53] on mat-icon "arrow_back" at bounding box center [121, 58] width 11 height 11
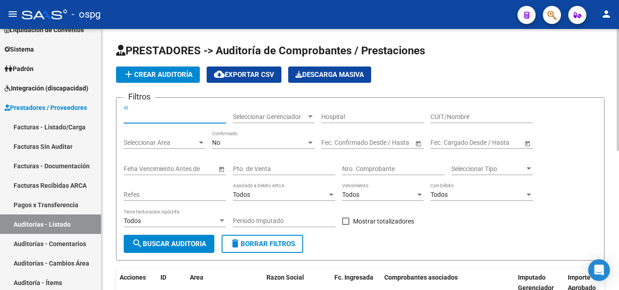
click at [194, 118] on input "Id" at bounding box center [175, 117] width 102 height 8
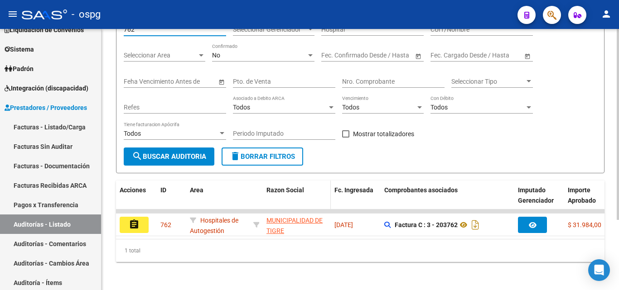
scroll to position [96, 0]
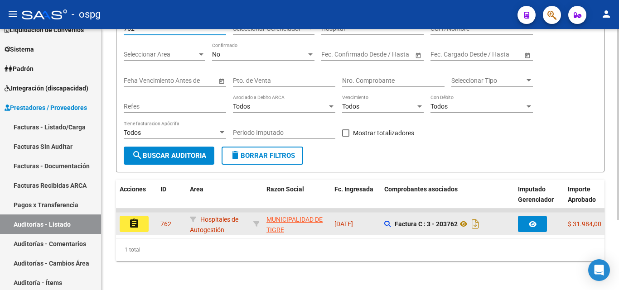
type input "762"
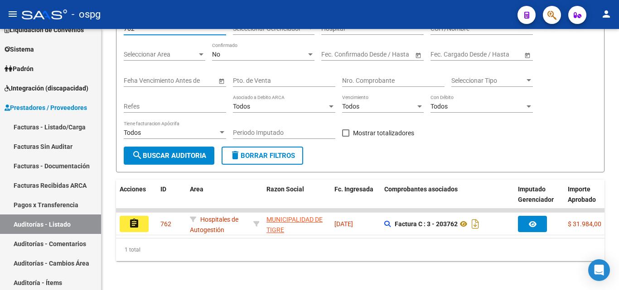
click at [139, 216] on button "assignment" at bounding box center [134, 224] width 29 height 16
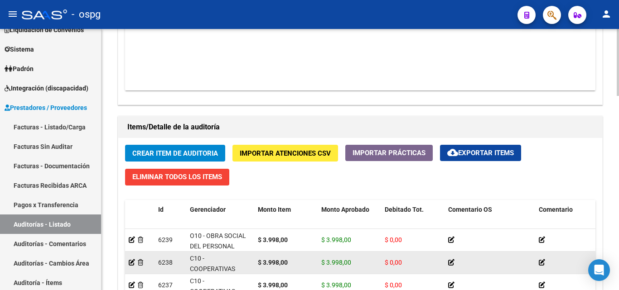
scroll to position [760, 0]
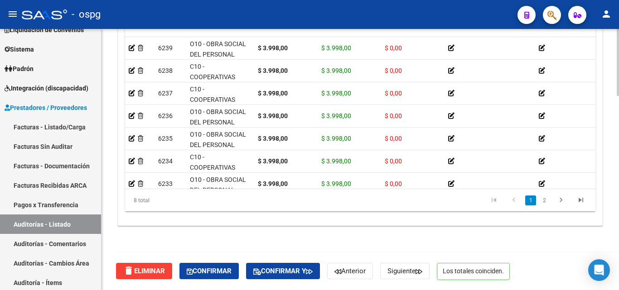
click at [238, 263] on div "delete Eliminar Confirmar Confirmar y Anterior Siguiente Los totales coinciden." at bounding box center [364, 271] width 496 height 38
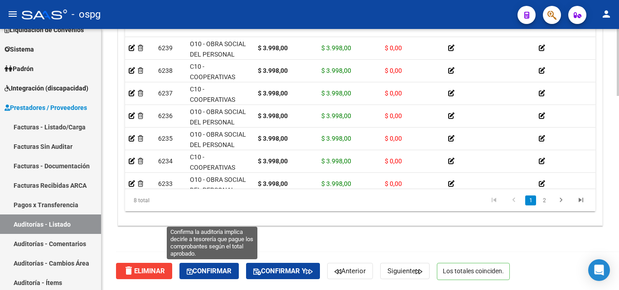
click at [237, 268] on button "Confirmar" at bounding box center [208, 271] width 59 height 16
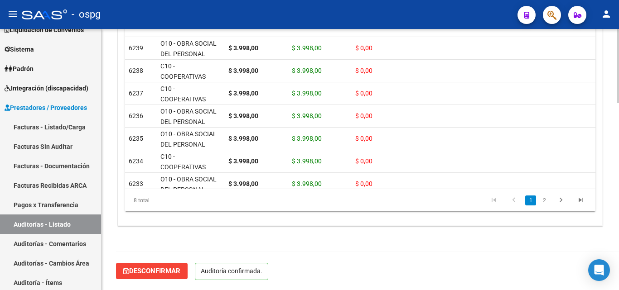
scroll to position [657, 0]
type input "202510"
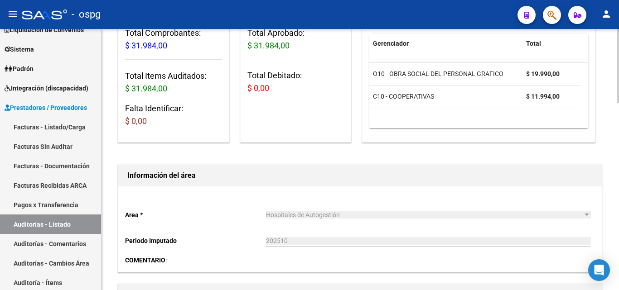
scroll to position [0, 0]
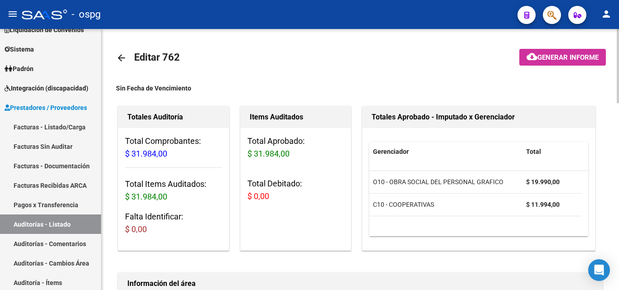
click at [123, 56] on mat-icon "arrow_back" at bounding box center [121, 58] width 11 height 11
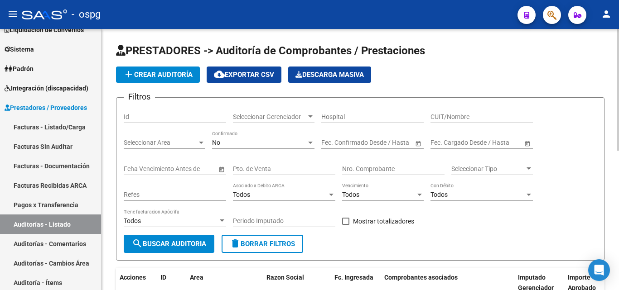
click at [149, 117] on input "Id" at bounding box center [175, 117] width 102 height 8
type input "798"
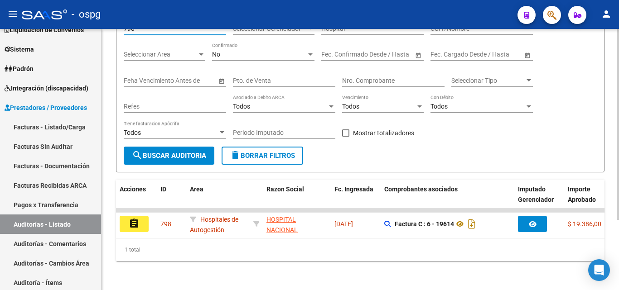
scroll to position [96, 0]
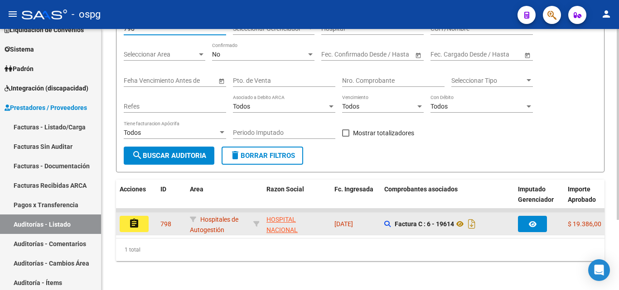
type input "798"
click at [124, 221] on button "assignment" at bounding box center [134, 224] width 29 height 16
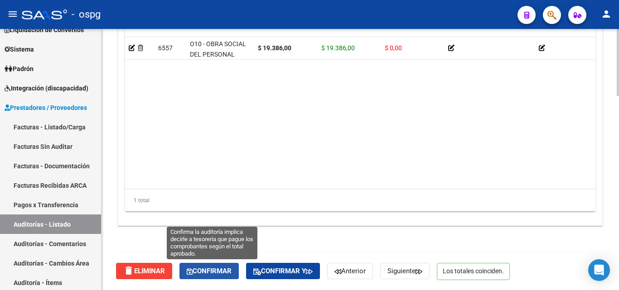
click at [198, 266] on button "Confirmar" at bounding box center [208, 271] width 59 height 16
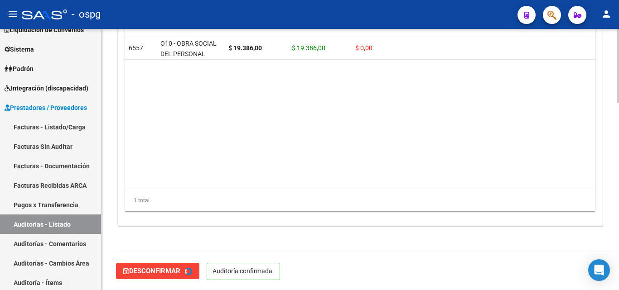
type input "202510"
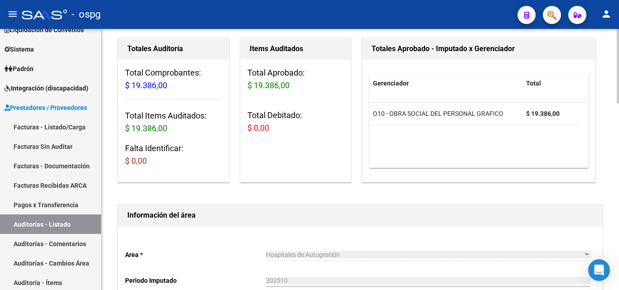
scroll to position [0, 0]
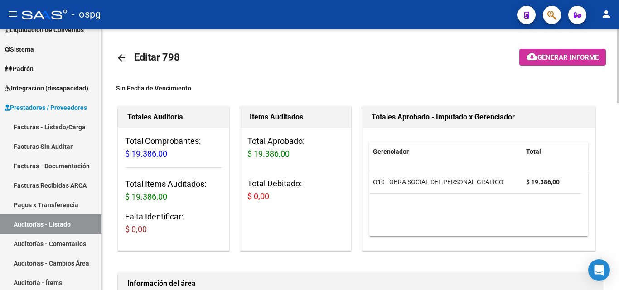
click at [124, 54] on mat-icon "arrow_back" at bounding box center [121, 58] width 11 height 11
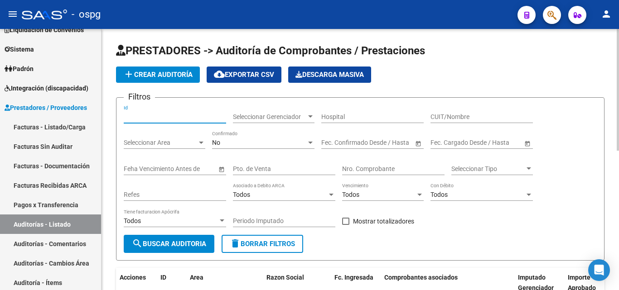
click at [141, 120] on input "Id" at bounding box center [175, 117] width 102 height 8
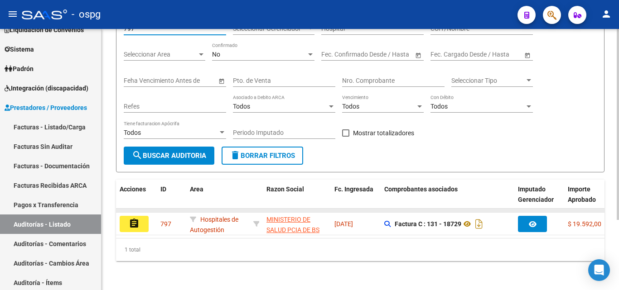
scroll to position [96, 0]
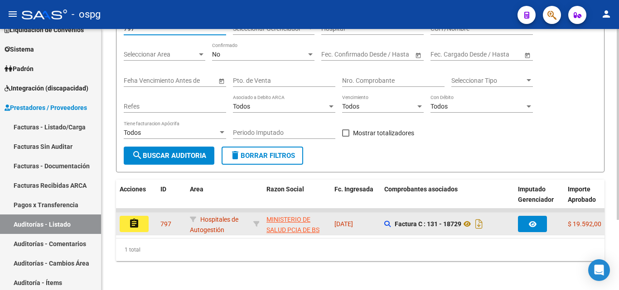
type input "797"
click at [130, 223] on button "assignment" at bounding box center [134, 224] width 29 height 16
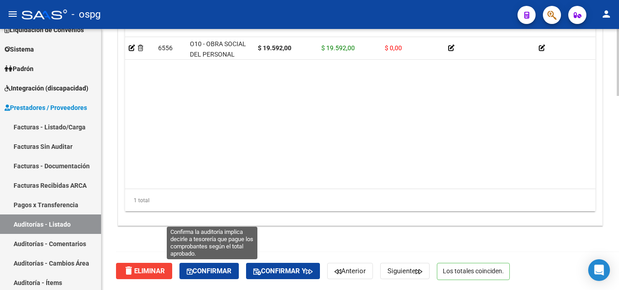
click at [214, 276] on button "Confirmar" at bounding box center [208, 271] width 59 height 16
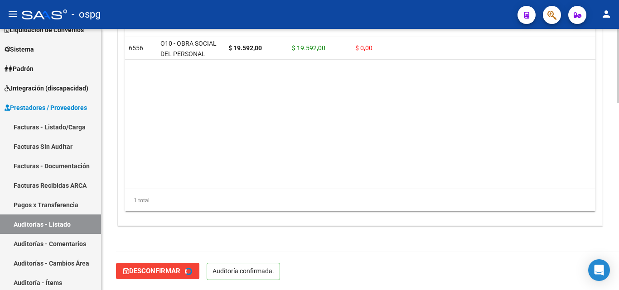
type input "202510"
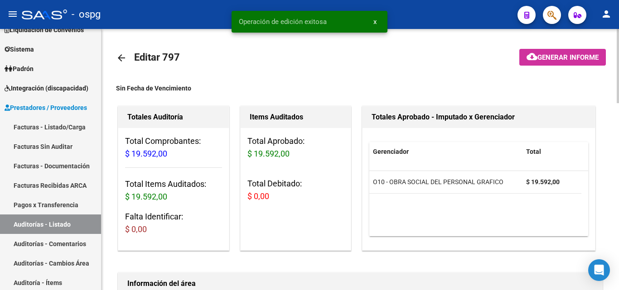
click at [118, 55] on mat-icon "arrow_back" at bounding box center [121, 58] width 11 height 11
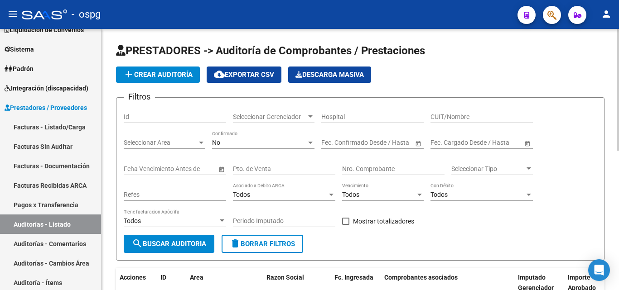
click at [190, 120] on input "Id" at bounding box center [175, 117] width 102 height 8
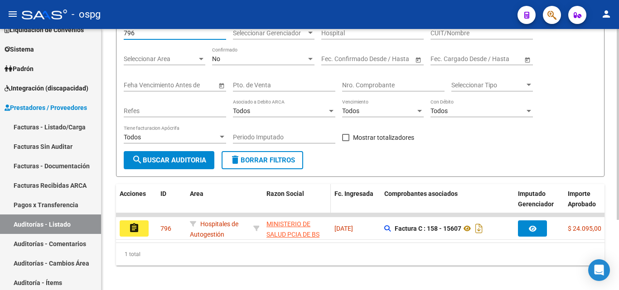
scroll to position [96, 0]
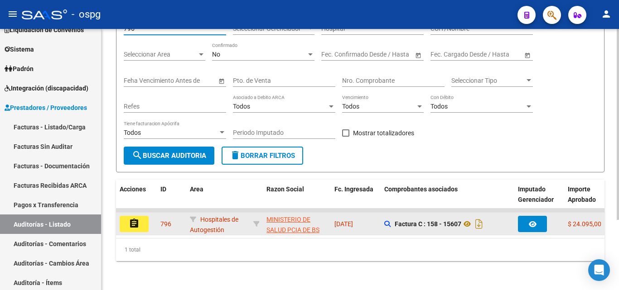
type input "796"
click at [147, 216] on button "assignment" at bounding box center [134, 224] width 29 height 16
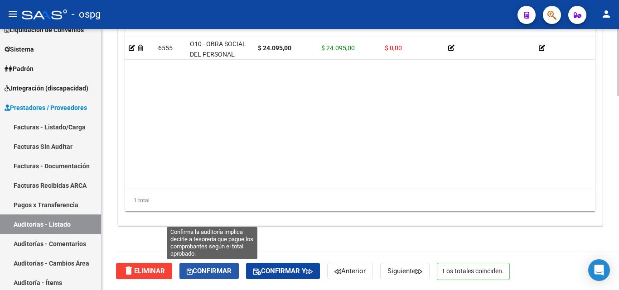
click at [216, 273] on span "Confirmar" at bounding box center [209, 271] width 45 height 8
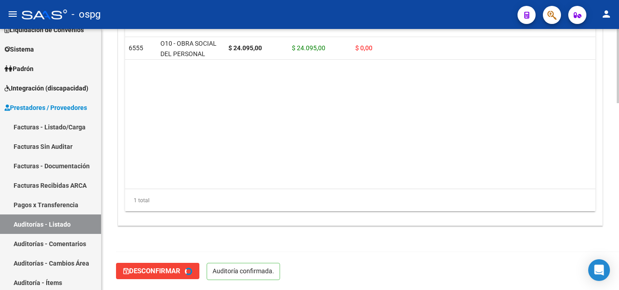
type input "202510"
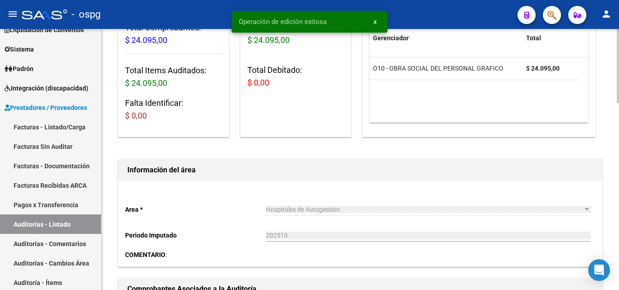
scroll to position [0, 0]
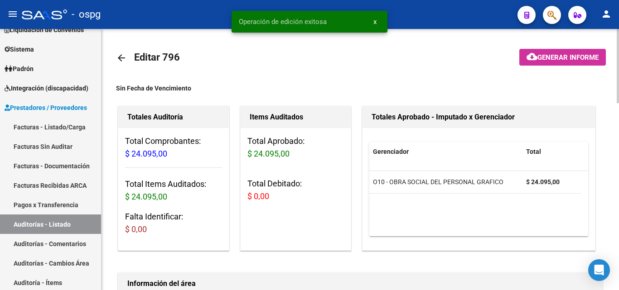
click at [126, 50] on link "arrow_back" at bounding box center [125, 57] width 18 height 21
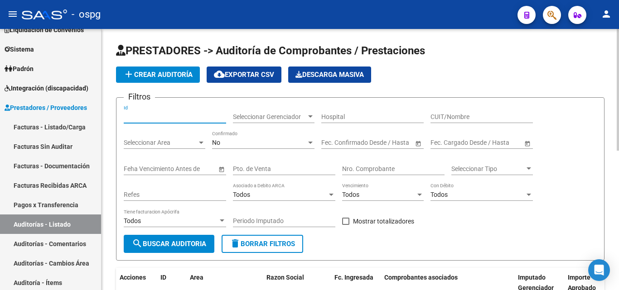
click at [183, 117] on input "Id" at bounding box center [175, 117] width 102 height 8
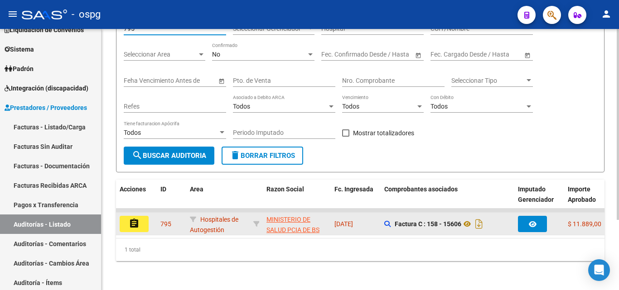
scroll to position [96, 0]
type input "795"
click at [136, 219] on mat-icon "assignment" at bounding box center [134, 223] width 11 height 11
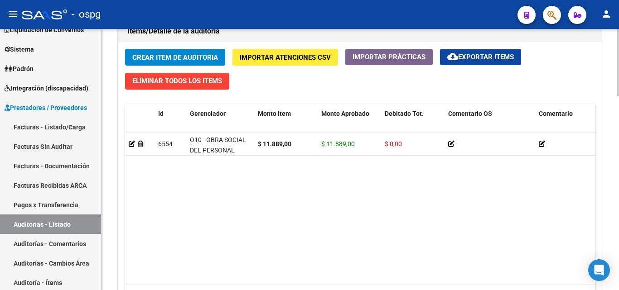
scroll to position [760, 0]
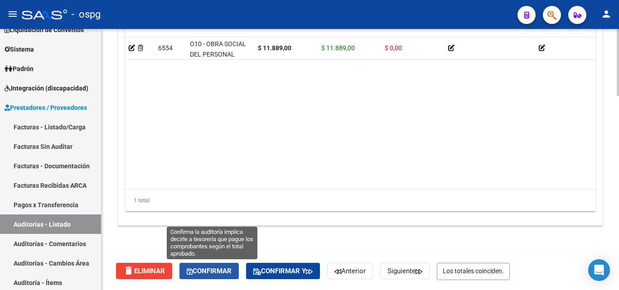
click at [224, 275] on button "Confirmar" at bounding box center [208, 271] width 59 height 16
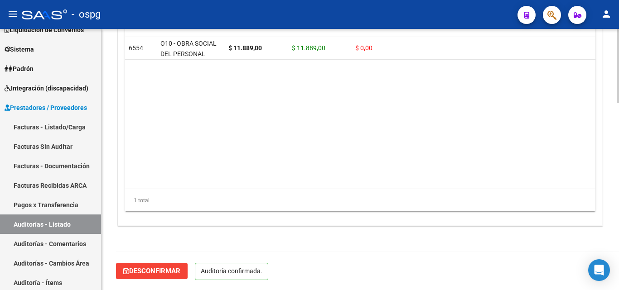
scroll to position [657, 0]
type input "202510"
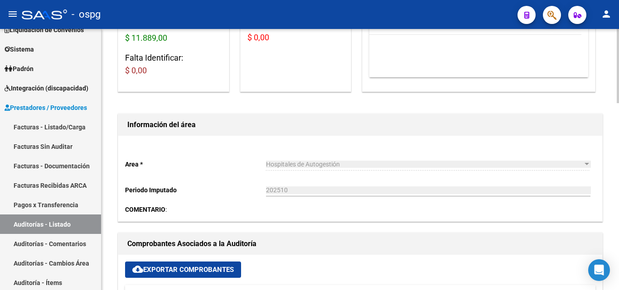
scroll to position [0, 0]
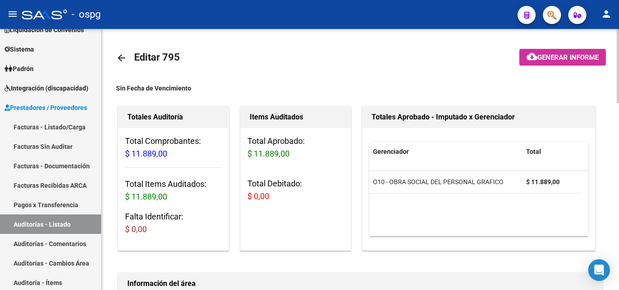
click at [125, 60] on mat-icon "arrow_back" at bounding box center [121, 58] width 11 height 11
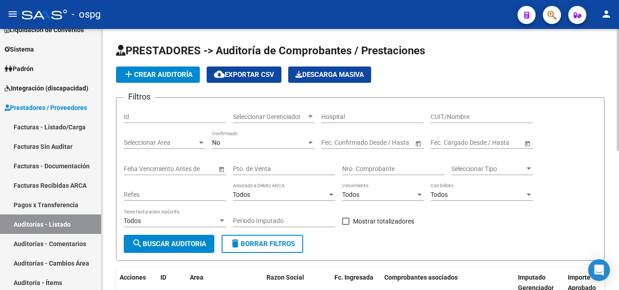
click at [202, 114] on input "Id" at bounding box center [175, 117] width 102 height 8
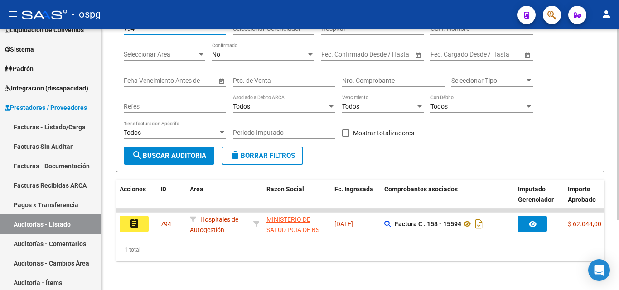
scroll to position [96, 0]
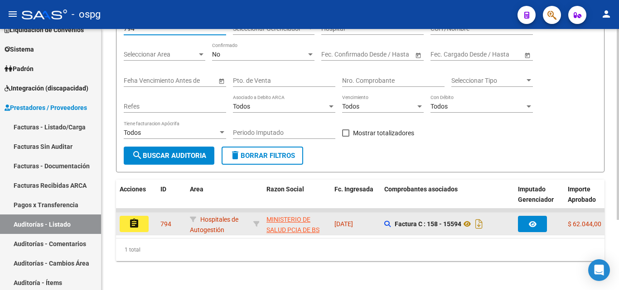
type input "794"
click at [144, 220] on button "assignment" at bounding box center [134, 224] width 29 height 16
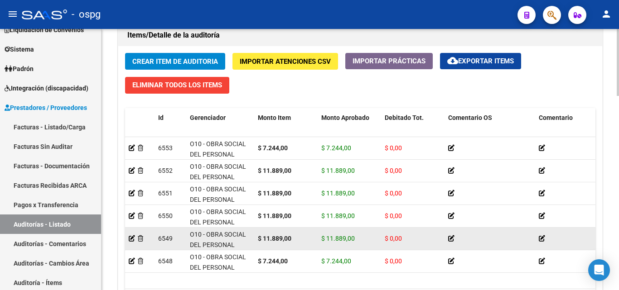
scroll to position [760, 0]
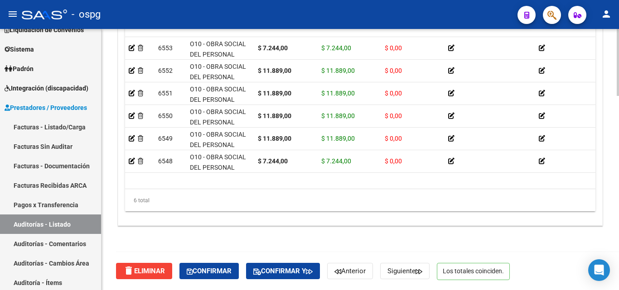
click at [206, 271] on span "Confirmar" at bounding box center [209, 271] width 45 height 8
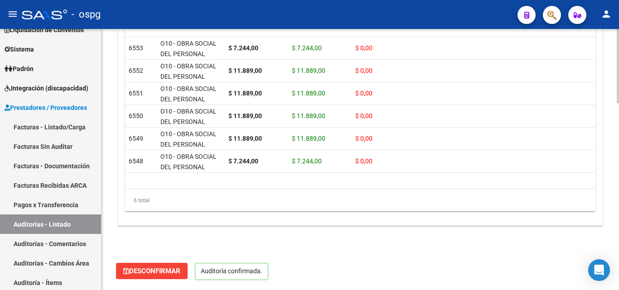
scroll to position [657, 0]
type input "202510"
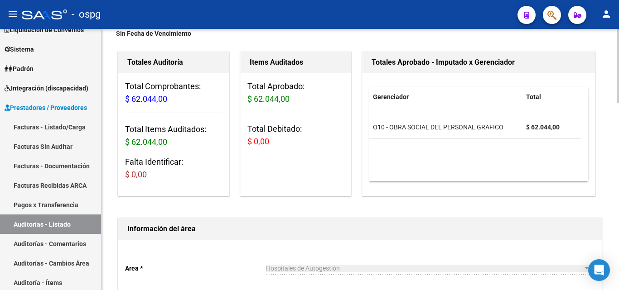
scroll to position [0, 0]
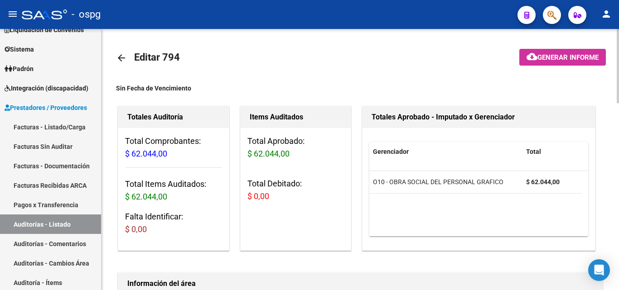
click at [122, 60] on mat-icon "arrow_back" at bounding box center [121, 58] width 11 height 11
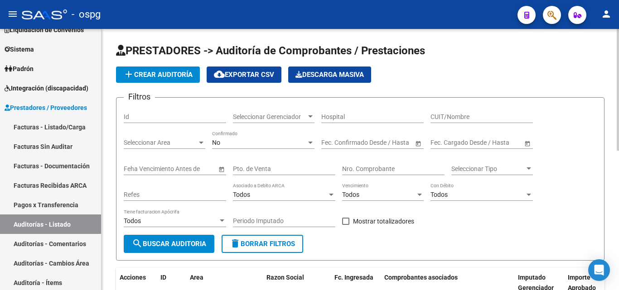
click at [154, 114] on input "Id" at bounding box center [175, 117] width 102 height 8
type input "793"
click at [180, 240] on button "search Buscar Auditoria" at bounding box center [169, 244] width 91 height 18
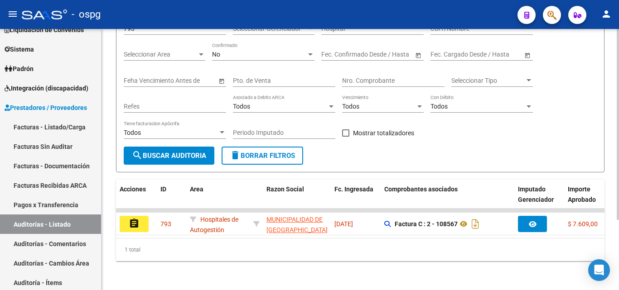
scroll to position [96, 0]
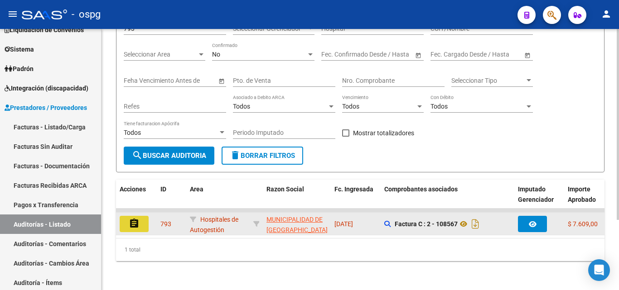
click at [125, 216] on button "assignment" at bounding box center [134, 224] width 29 height 16
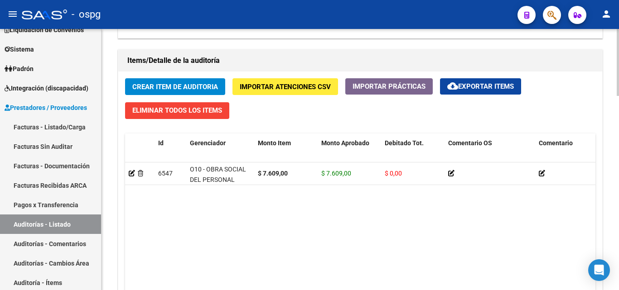
scroll to position [760, 0]
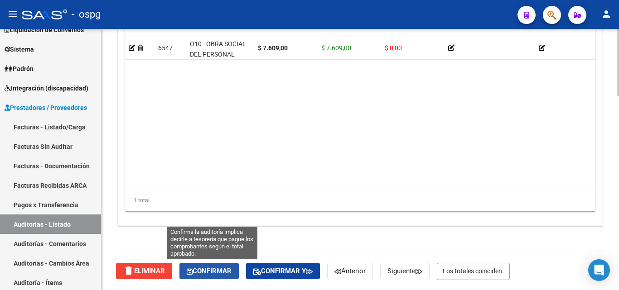
click at [211, 273] on span "Confirmar" at bounding box center [209, 271] width 45 height 8
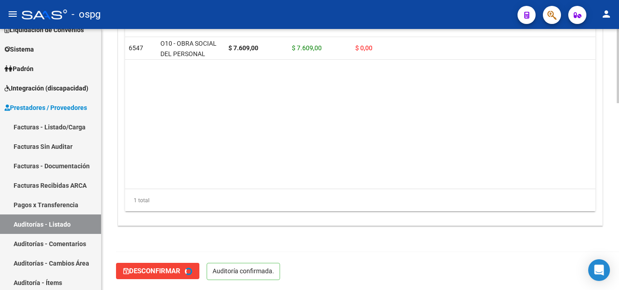
type input "202510"
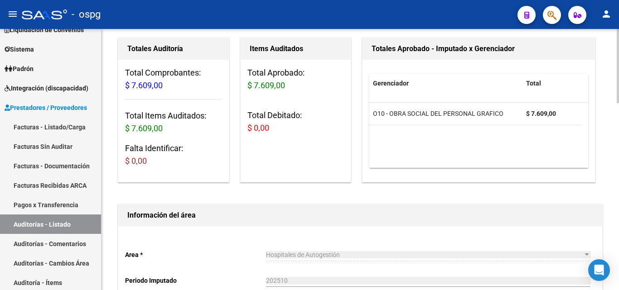
scroll to position [0, 0]
